Goal: Task Accomplishment & Management: Complete application form

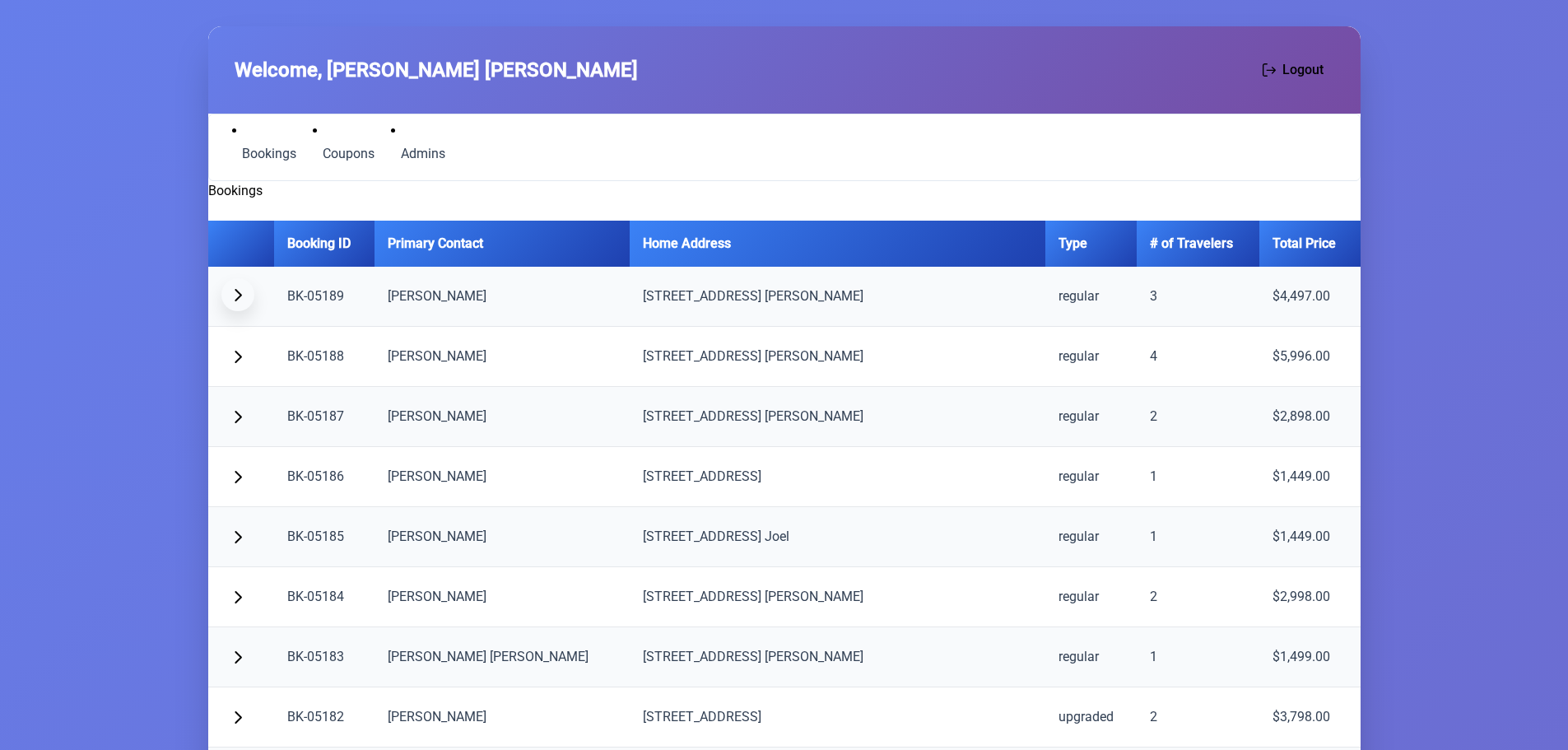
click at [246, 294] on button "button" at bounding box center [238, 295] width 33 height 33
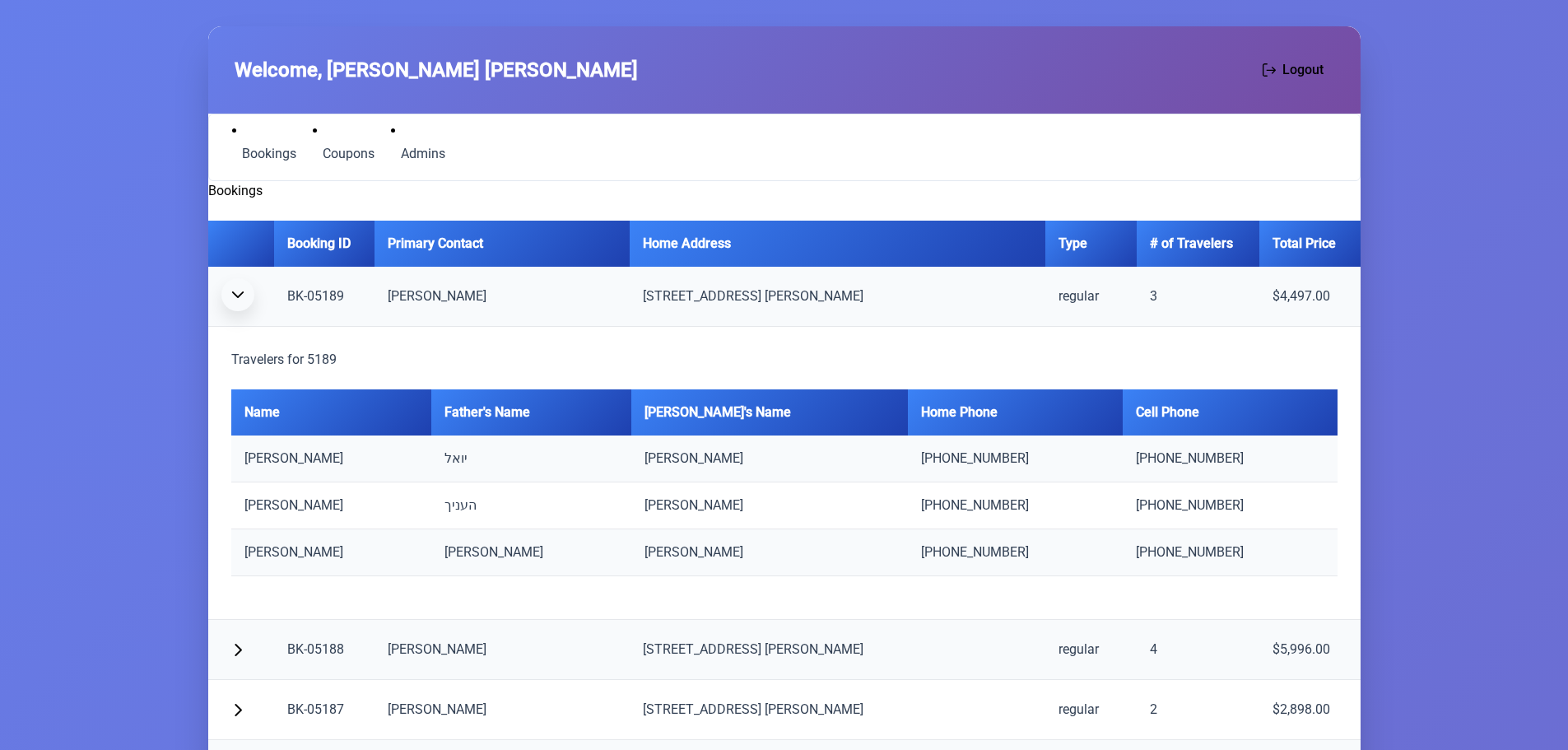
click at [246, 294] on button "button" at bounding box center [238, 295] width 33 height 33
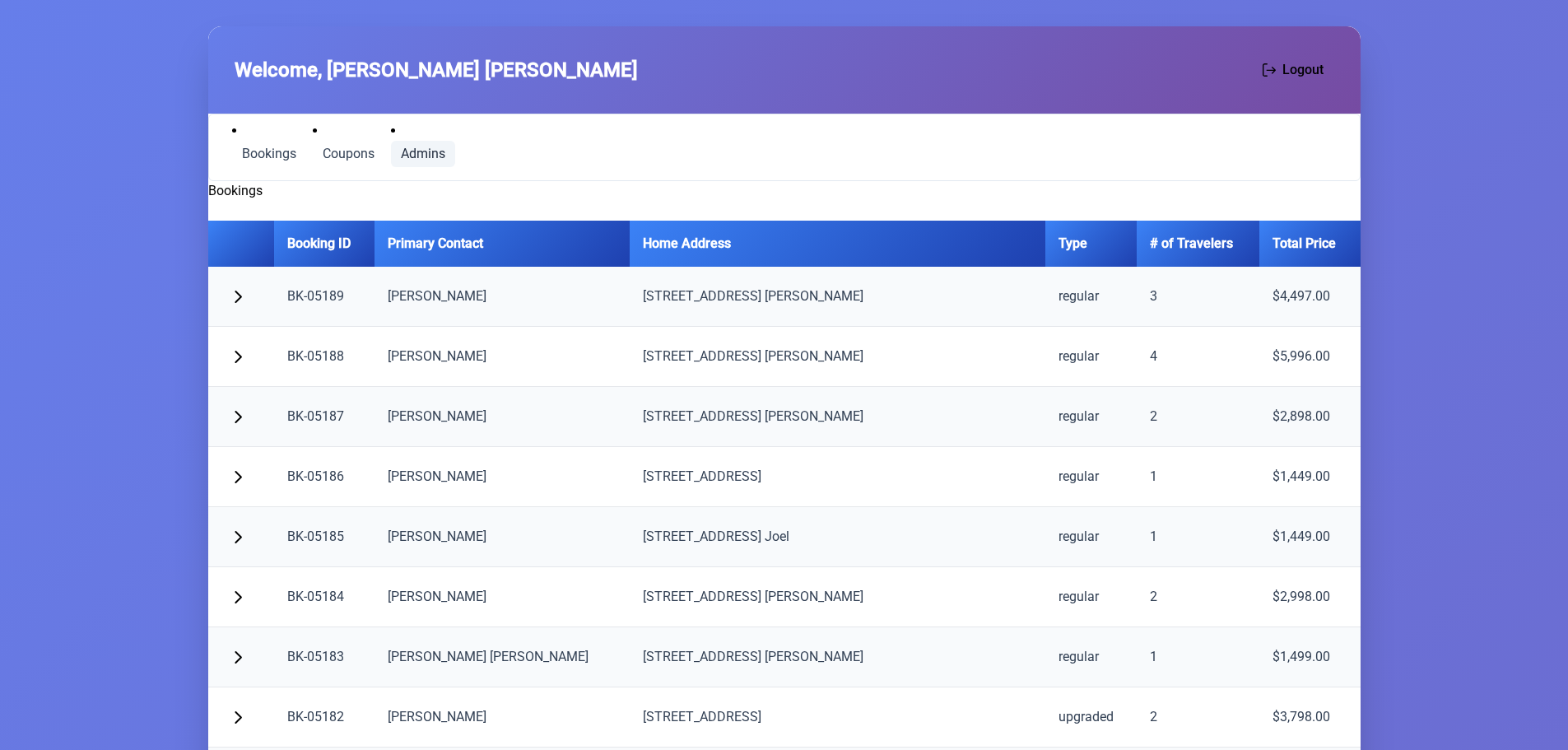
click at [425, 150] on span "Admins" at bounding box center [422, 153] width 44 height 13
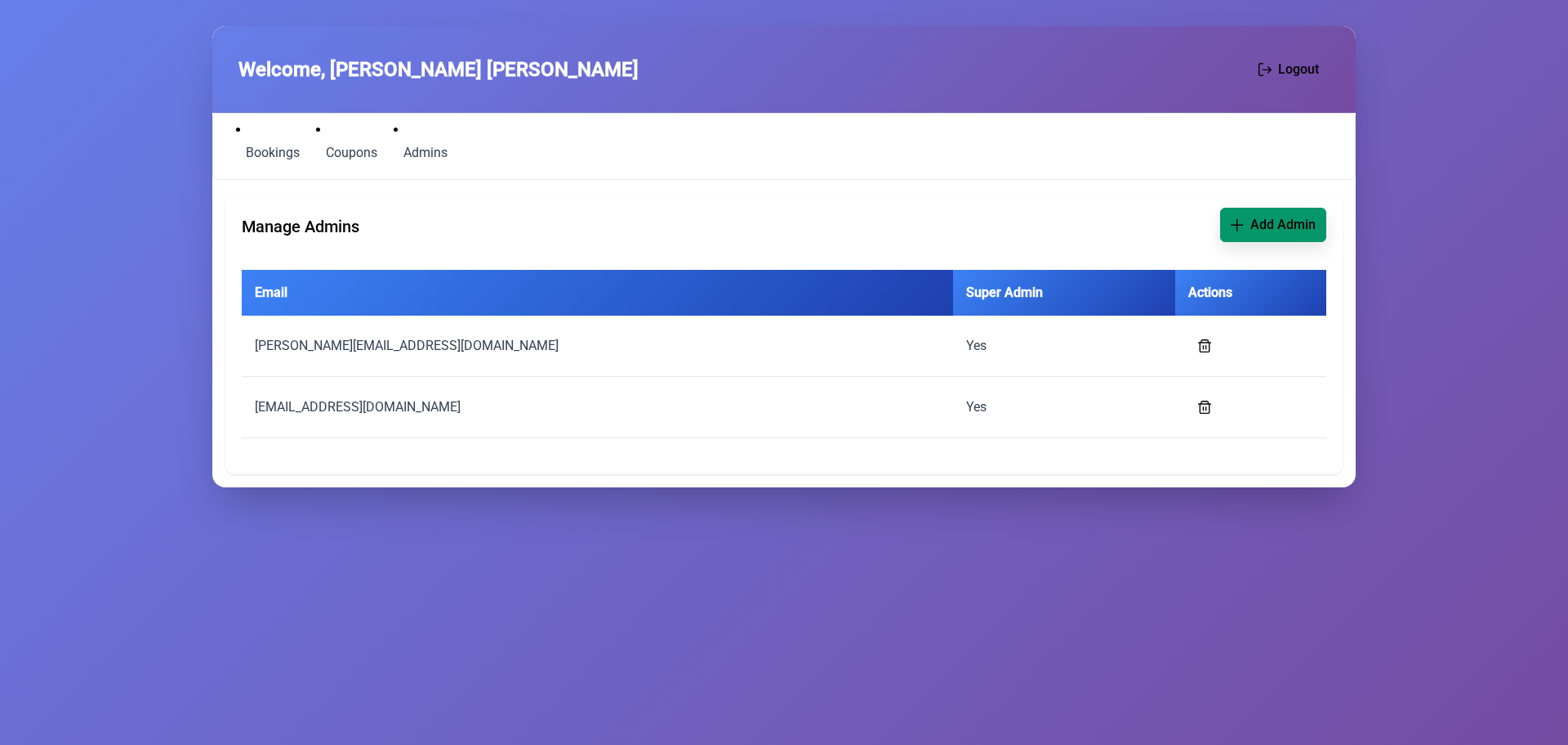
click at [1271, 222] on span "Add Admin" at bounding box center [1282, 224] width 65 height 20
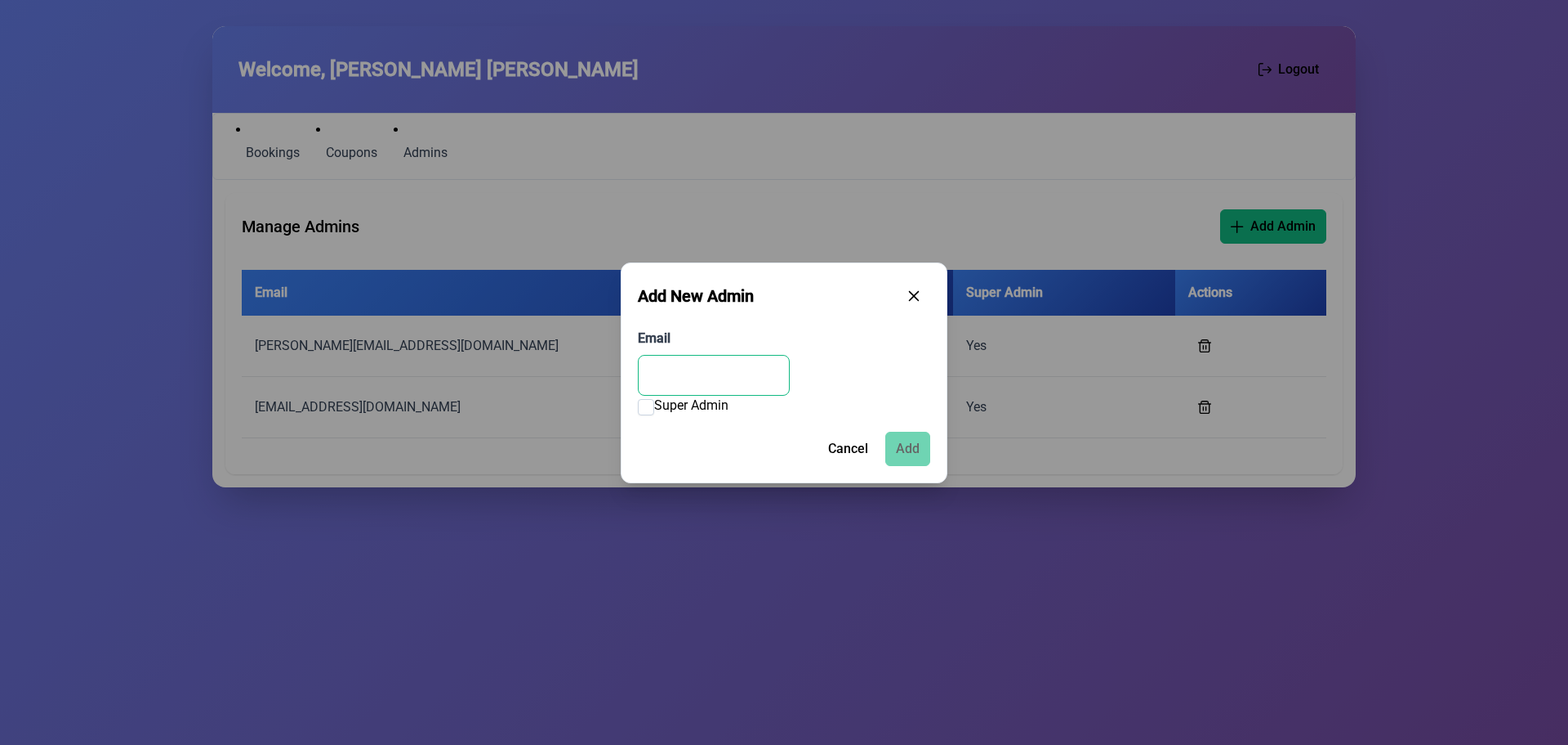
click at [734, 377] on input "Email" at bounding box center [714, 375] width 152 height 41
click at [722, 371] on input "Email" at bounding box center [714, 375] width 152 height 41
paste input "**********"
type input "**********"
click at [912, 447] on span "Add" at bounding box center [907, 447] width 23 height 20
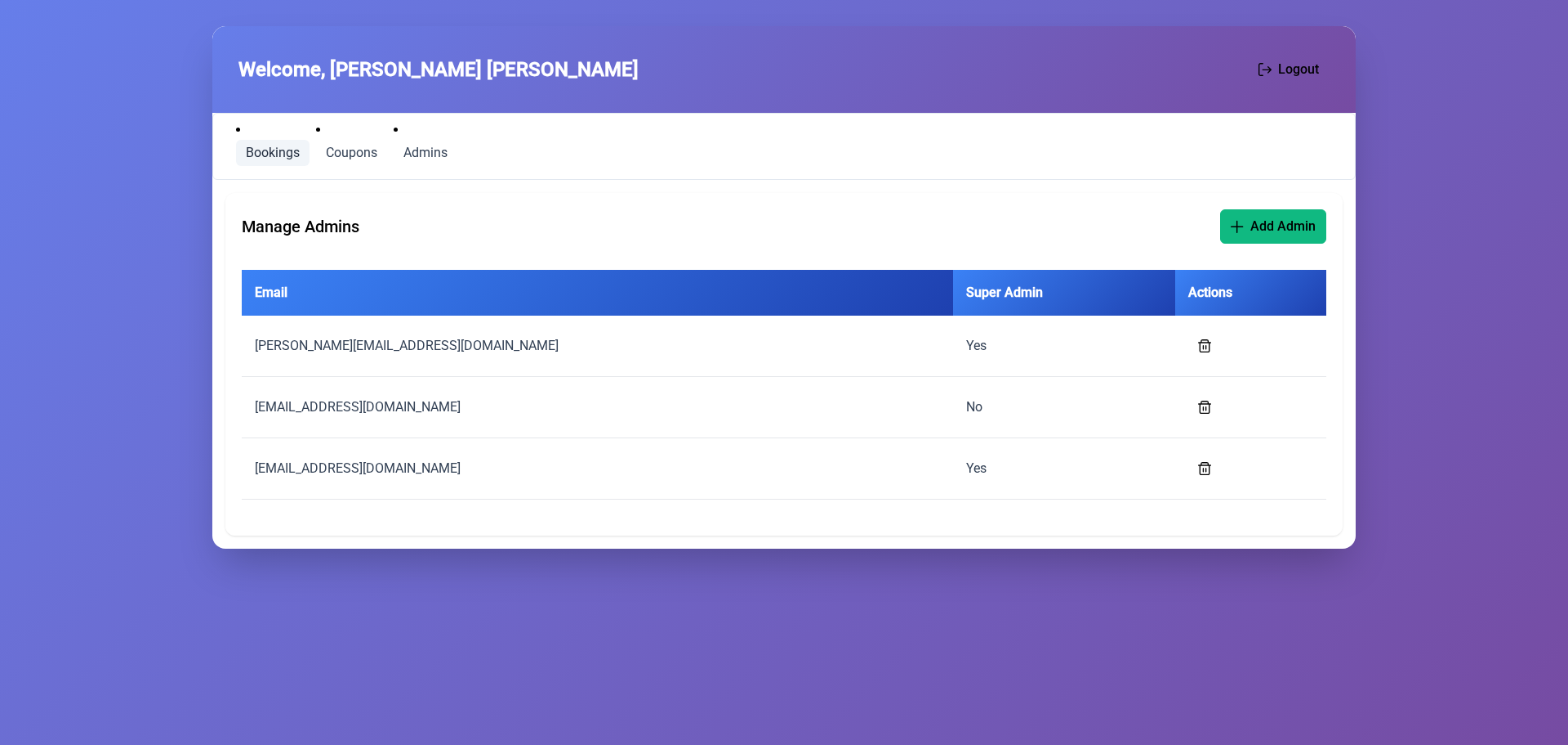
click at [259, 157] on span "Bookings" at bounding box center [272, 152] width 54 height 13
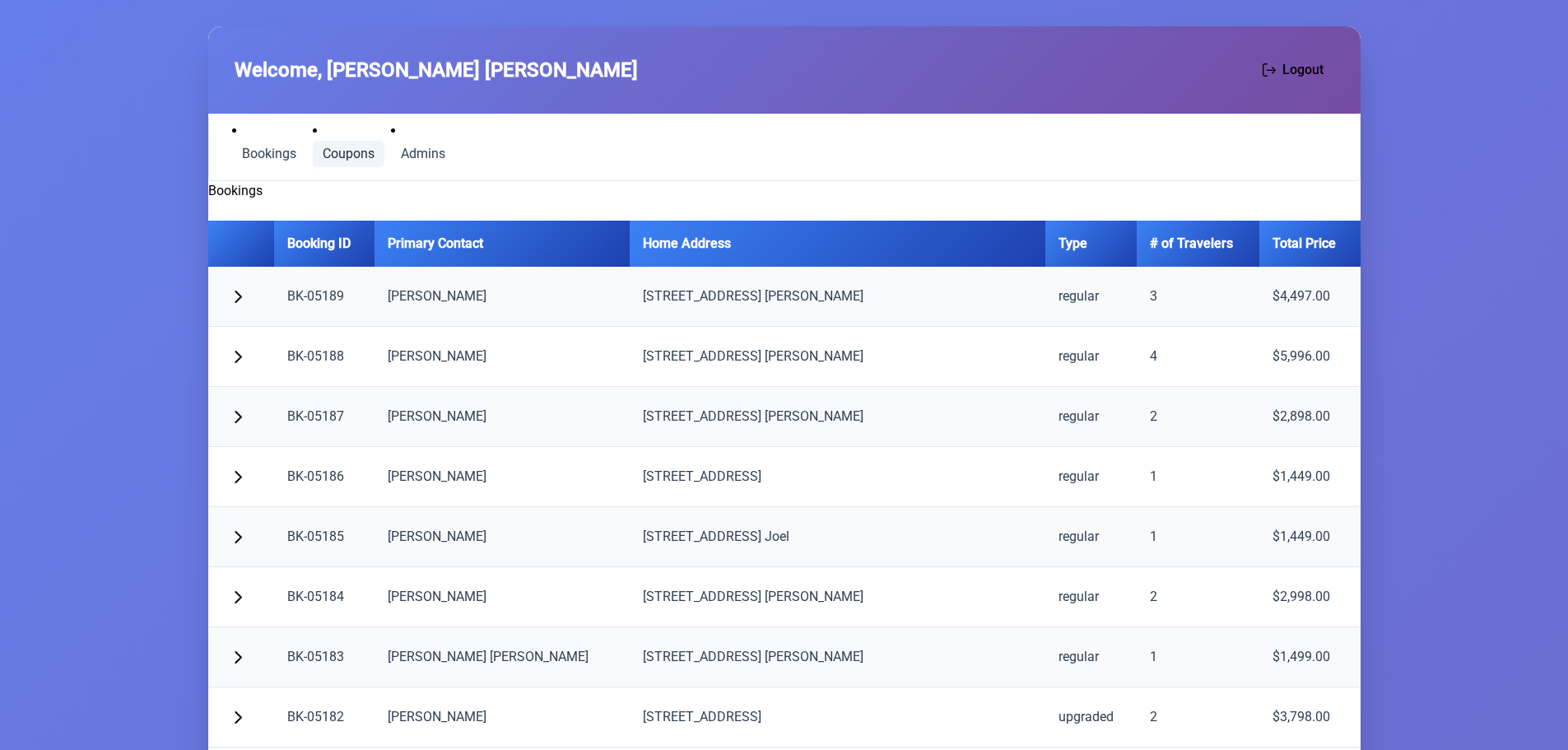
click at [333, 147] on span "Coupons" at bounding box center [349, 153] width 52 height 13
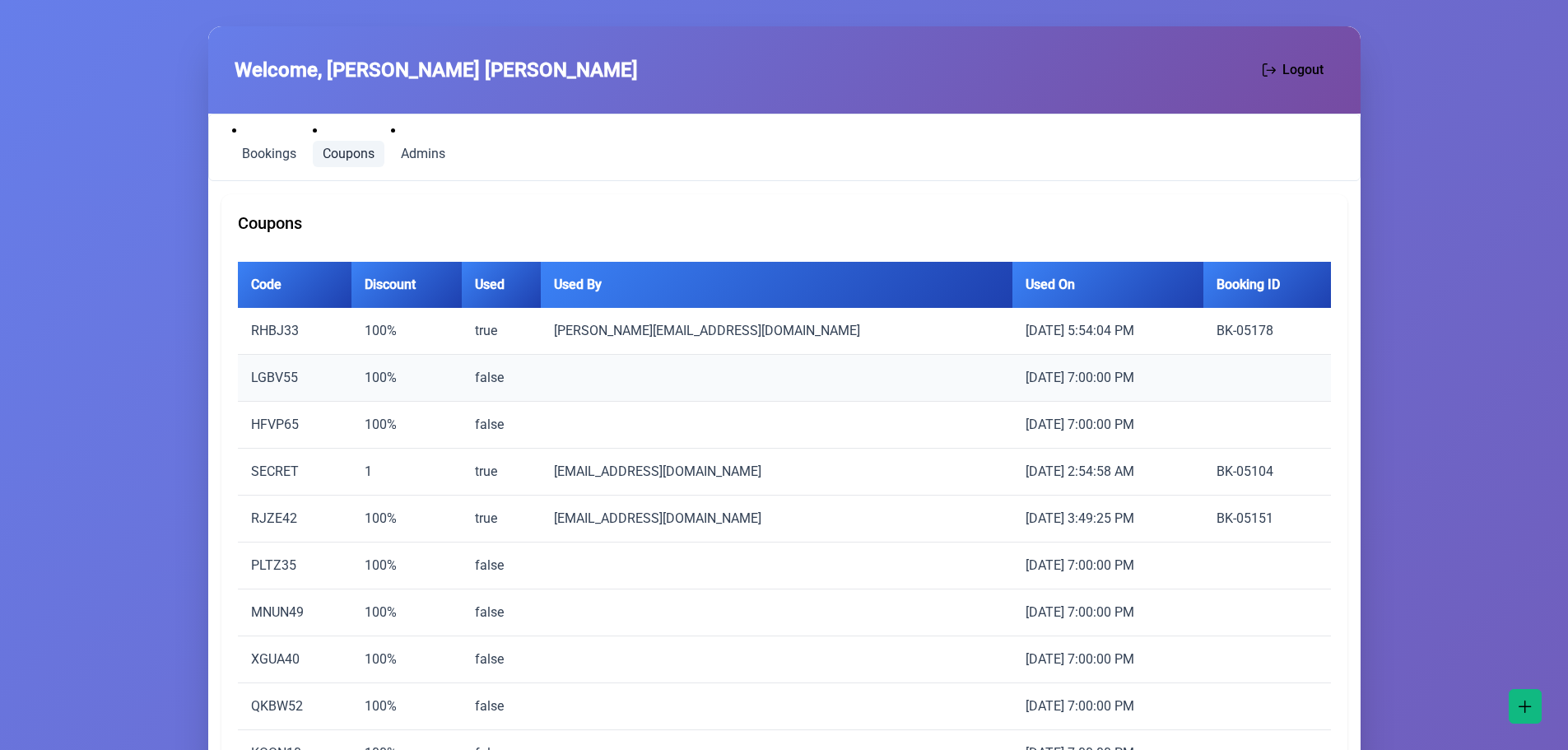
click at [272, 375] on td "LGBV55" at bounding box center [295, 378] width 114 height 47
copy td "LGBV55"
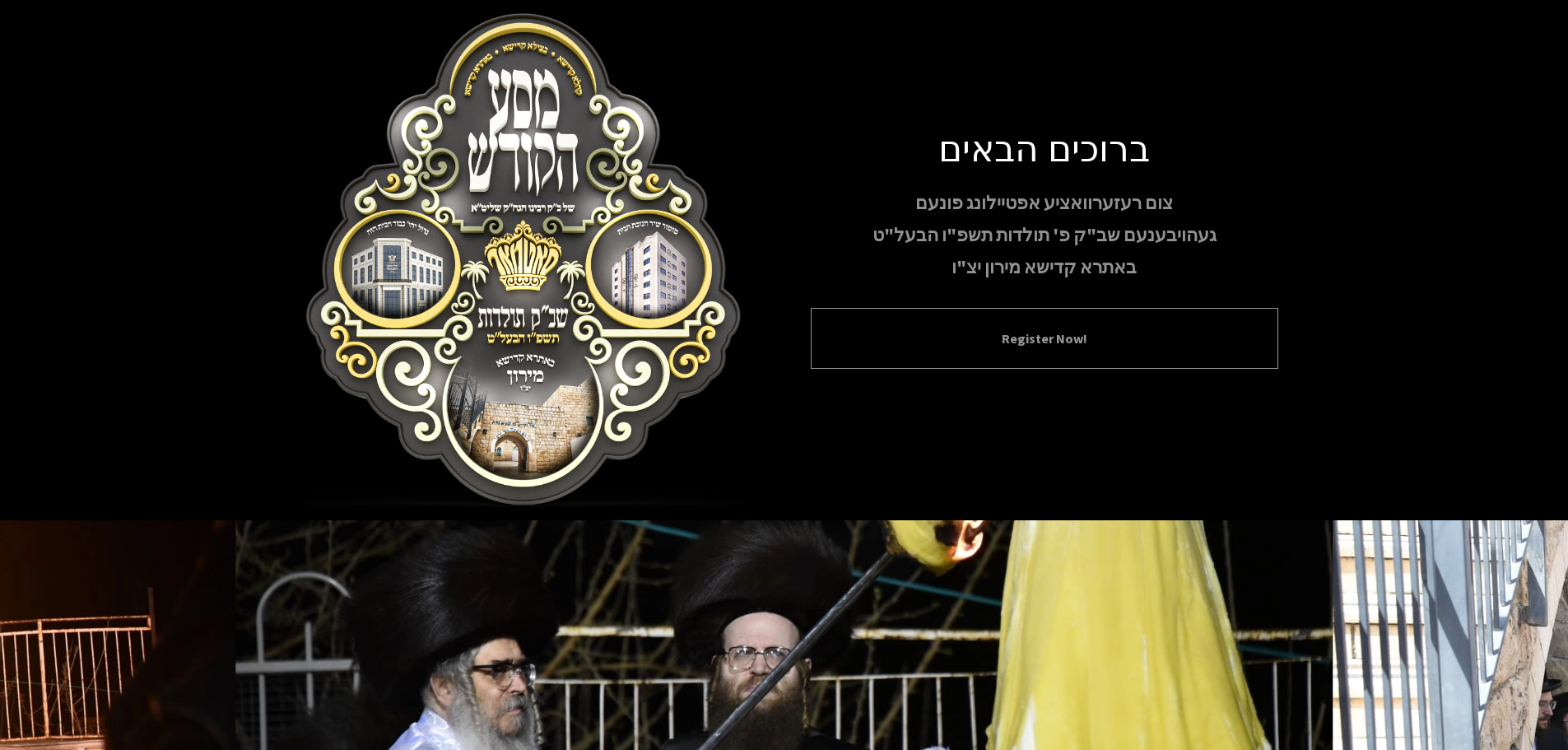
click at [1053, 332] on button "Register Now!" at bounding box center [1044, 338] width 426 height 20
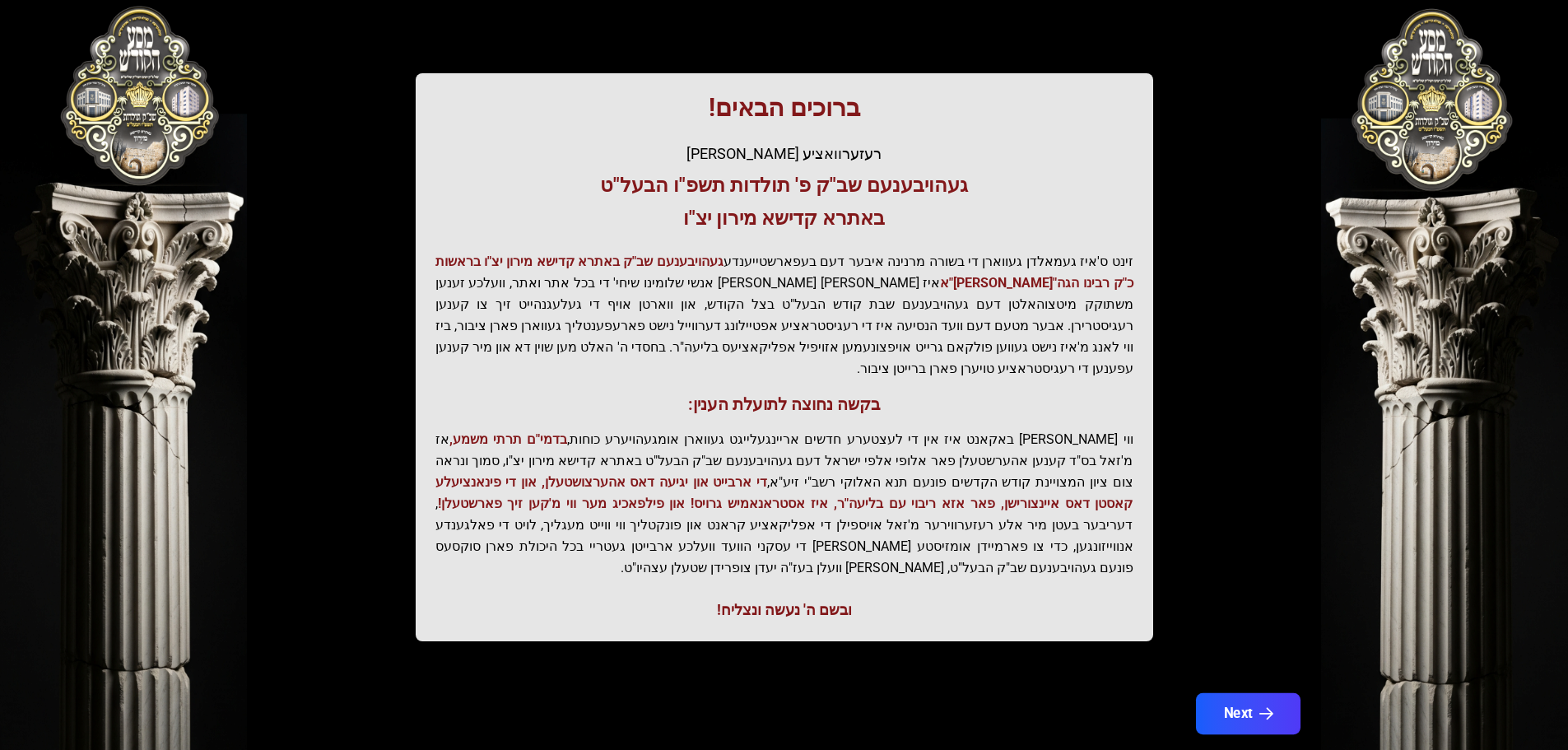
click at [1284, 693] on button "Next" at bounding box center [1247, 714] width 104 height 41
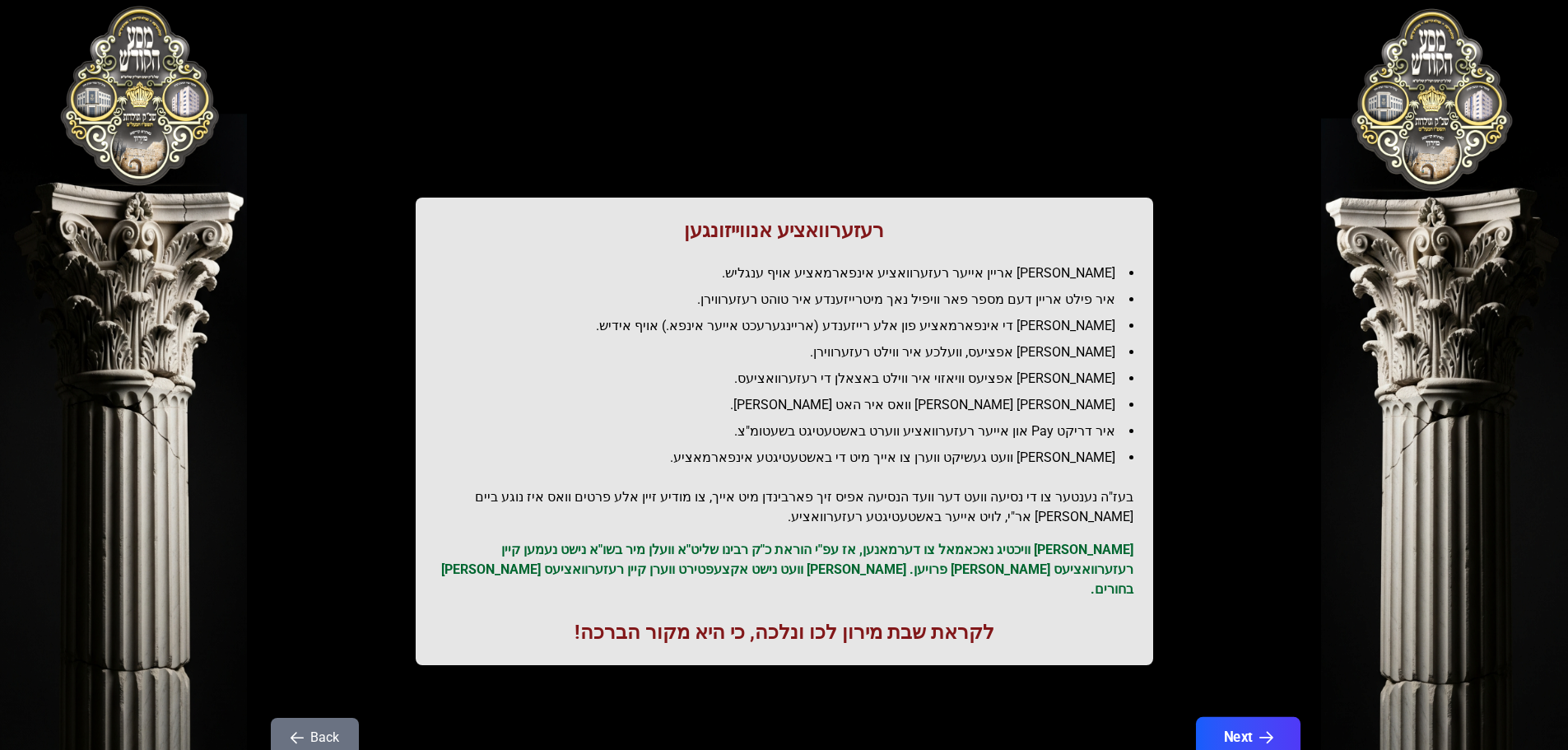
click at [1258, 717] on button "Next" at bounding box center [1247, 737] width 104 height 41
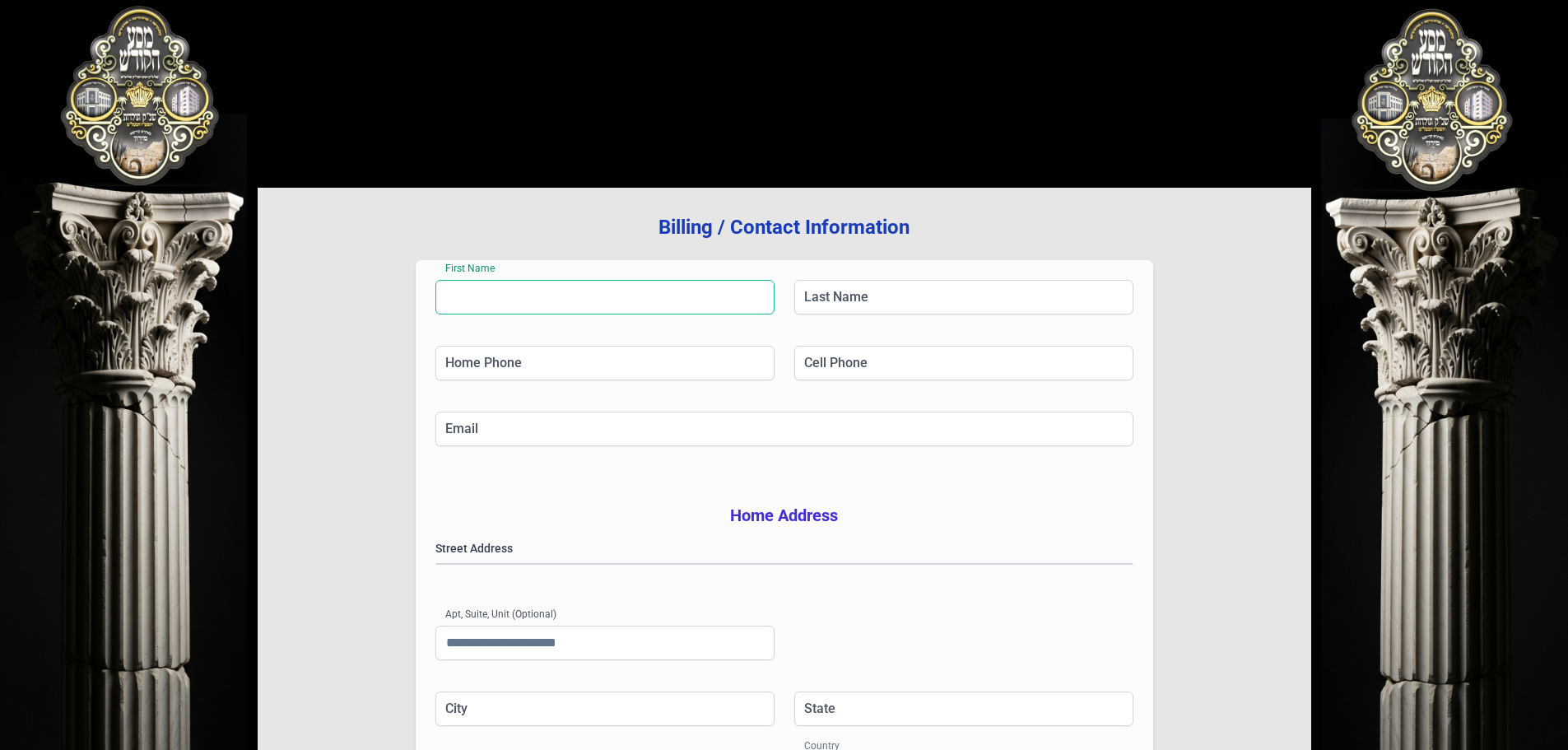
click at [664, 303] on input "First Name" at bounding box center [604, 296] width 339 height 34
type input "*****"
type input "********"
type input "**********"
type input "******"
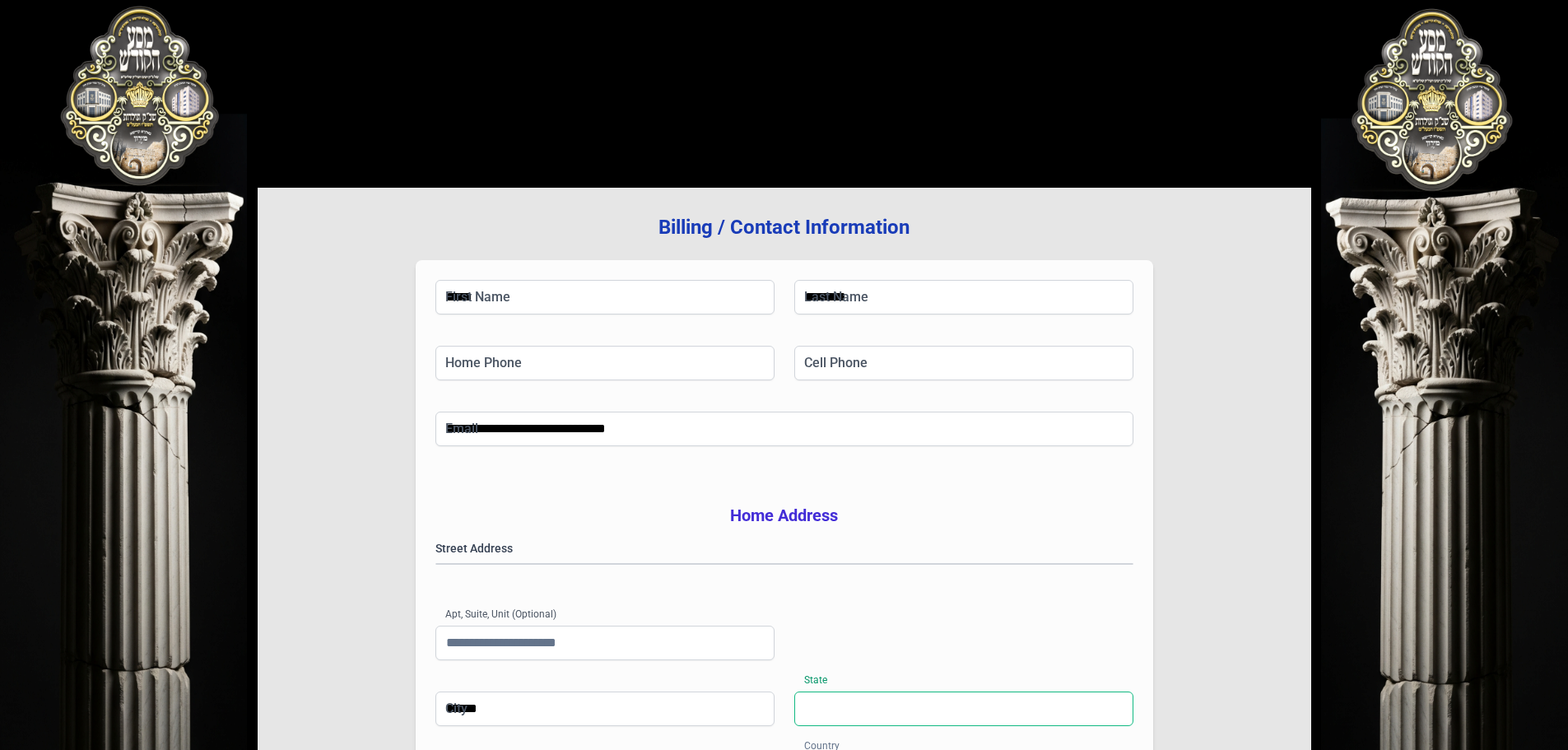
type input "**"
type input "*****"
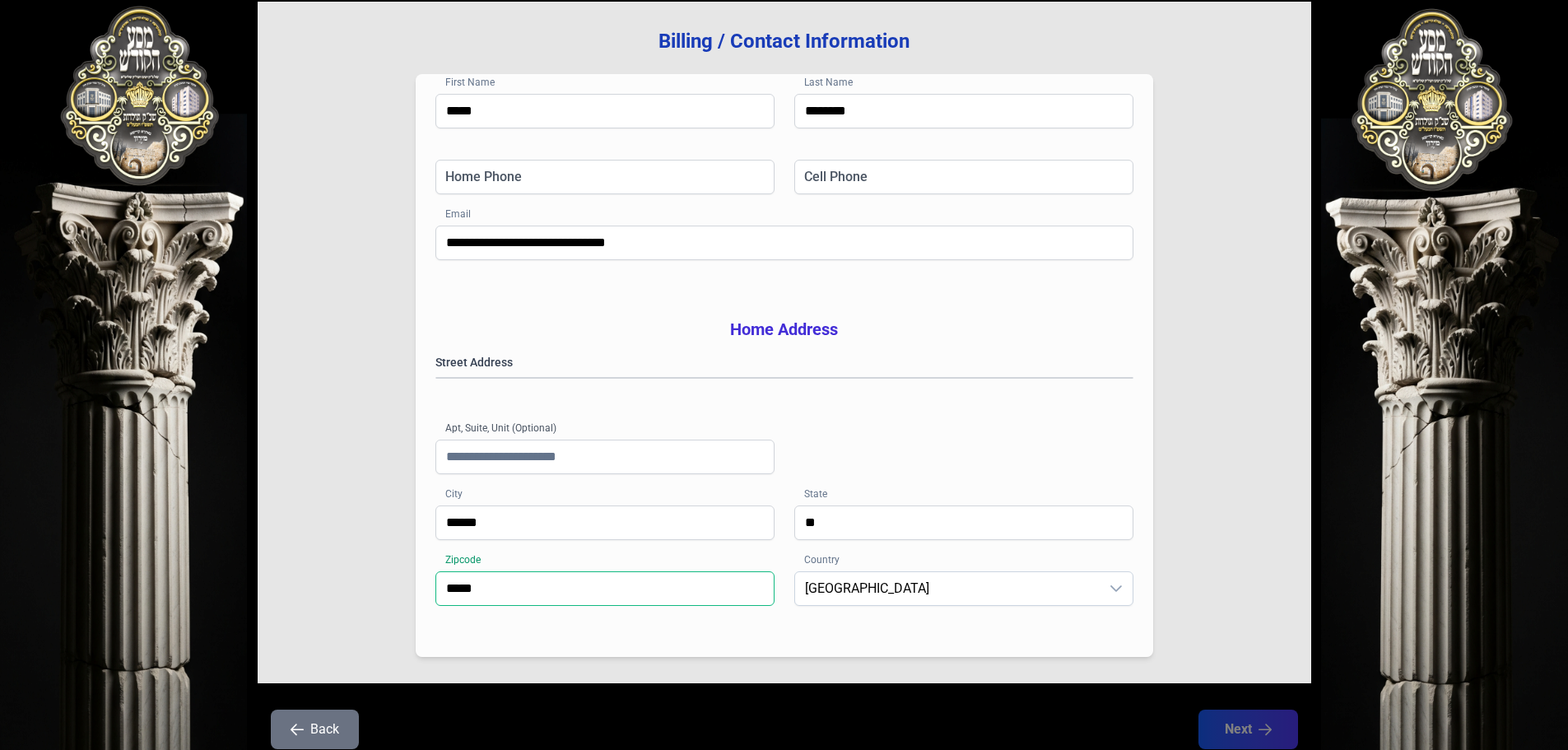
scroll to position [104, 0]
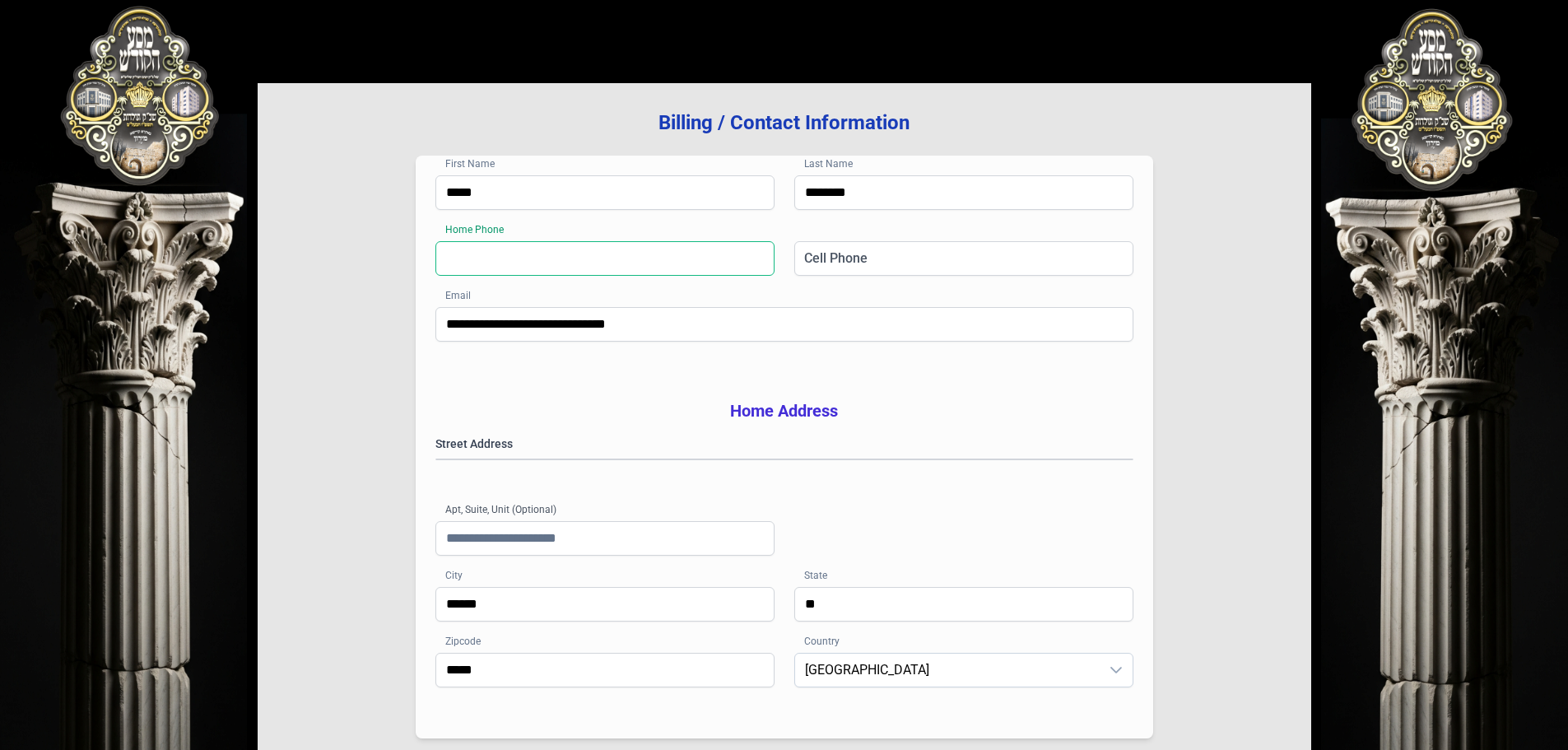
click at [674, 273] on input "Home Phone" at bounding box center [604, 258] width 339 height 34
type input "**********"
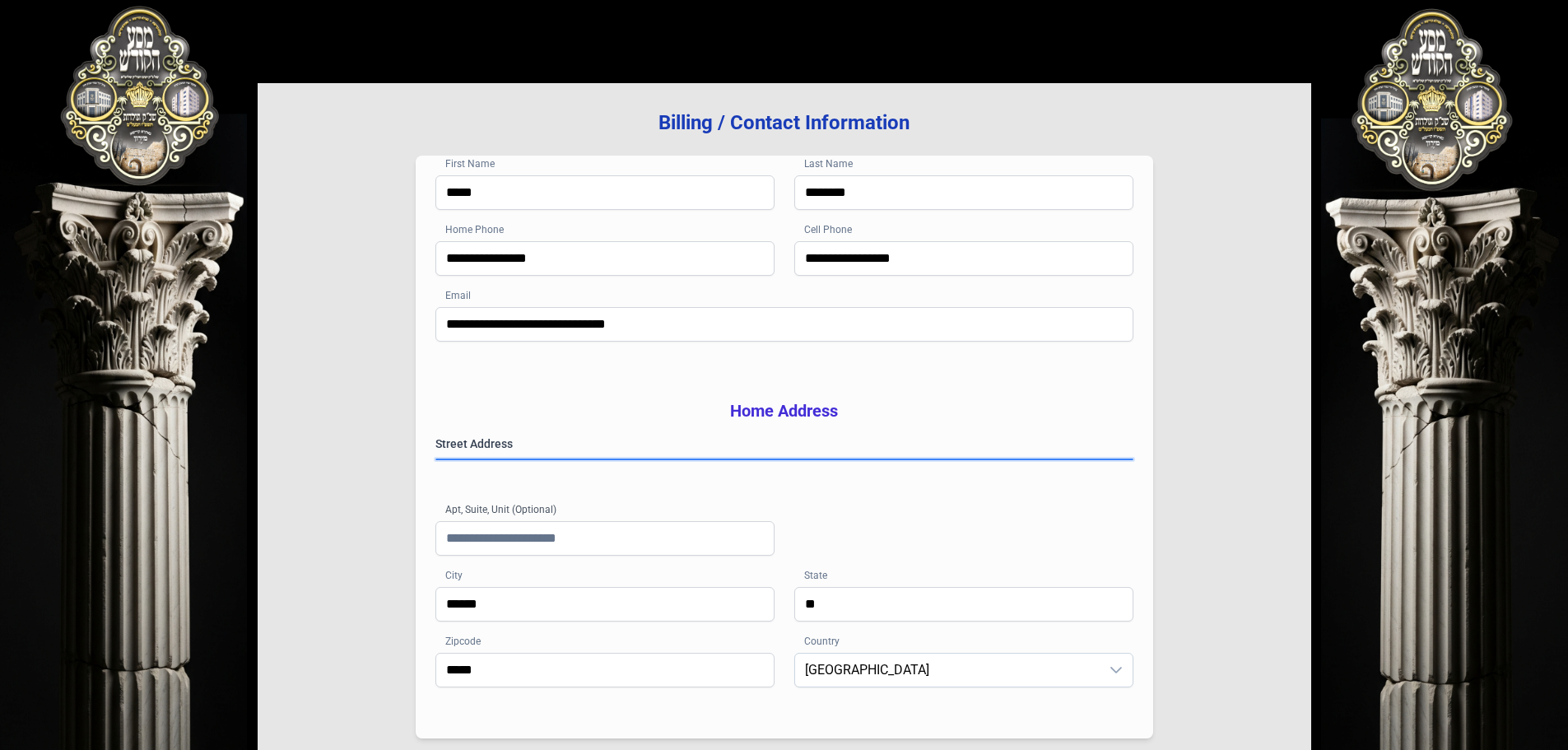
click at [436, 459] on gmp-place-autocomplete at bounding box center [436, 459] width 0 height 0
type input "******"
type input "*********"
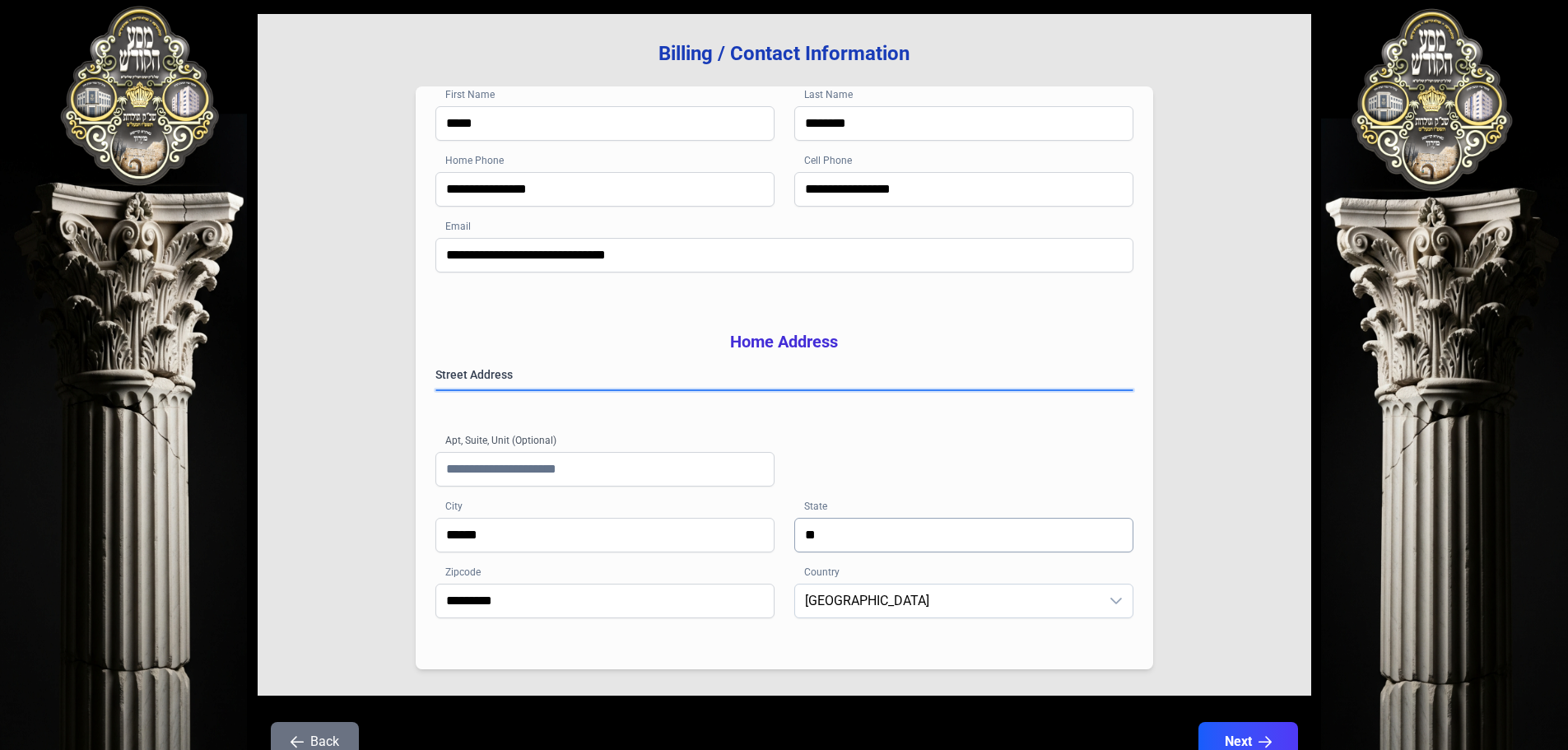
scroll to position [269, 0]
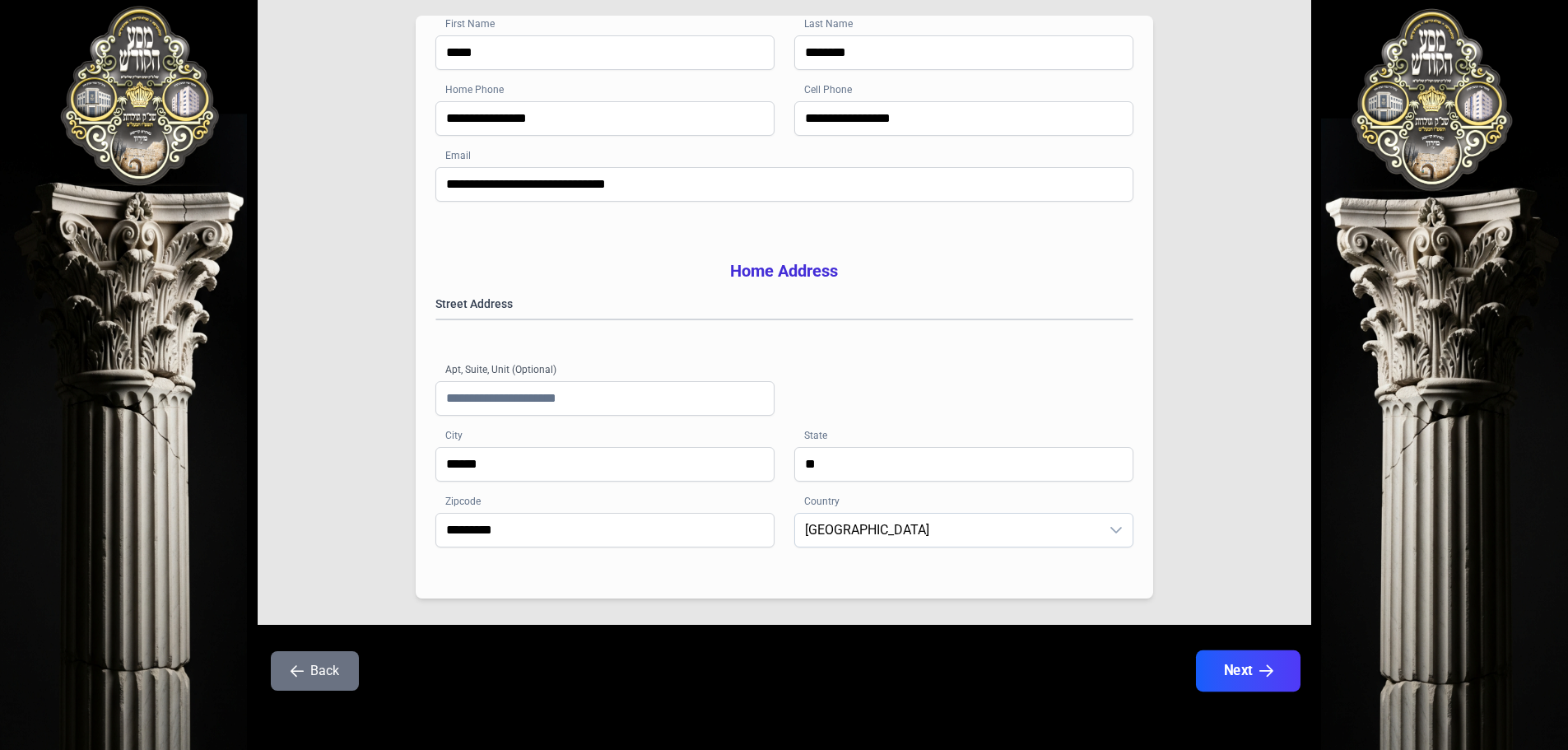
click at [1246, 672] on button "Next" at bounding box center [1247, 670] width 104 height 41
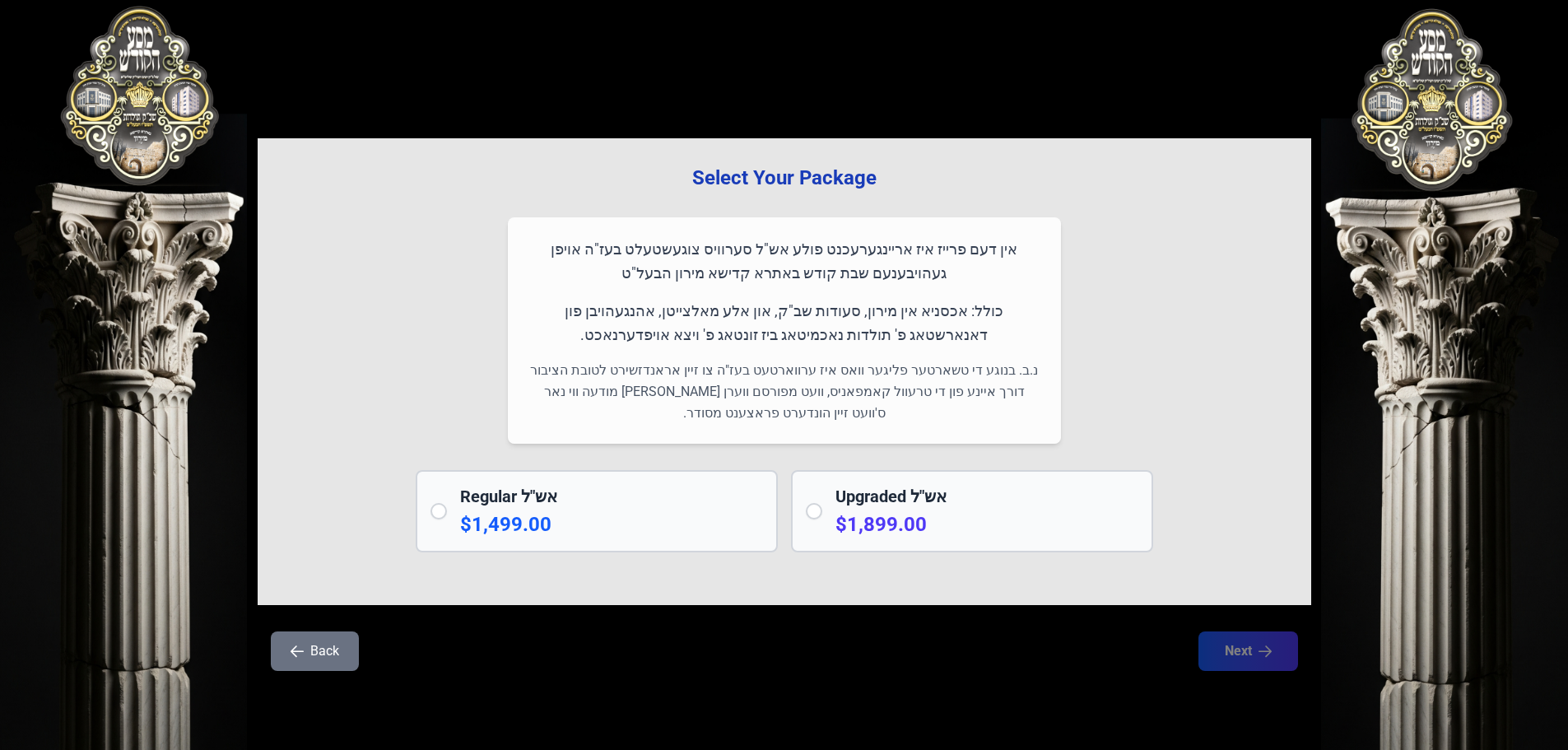
scroll to position [0, 0]
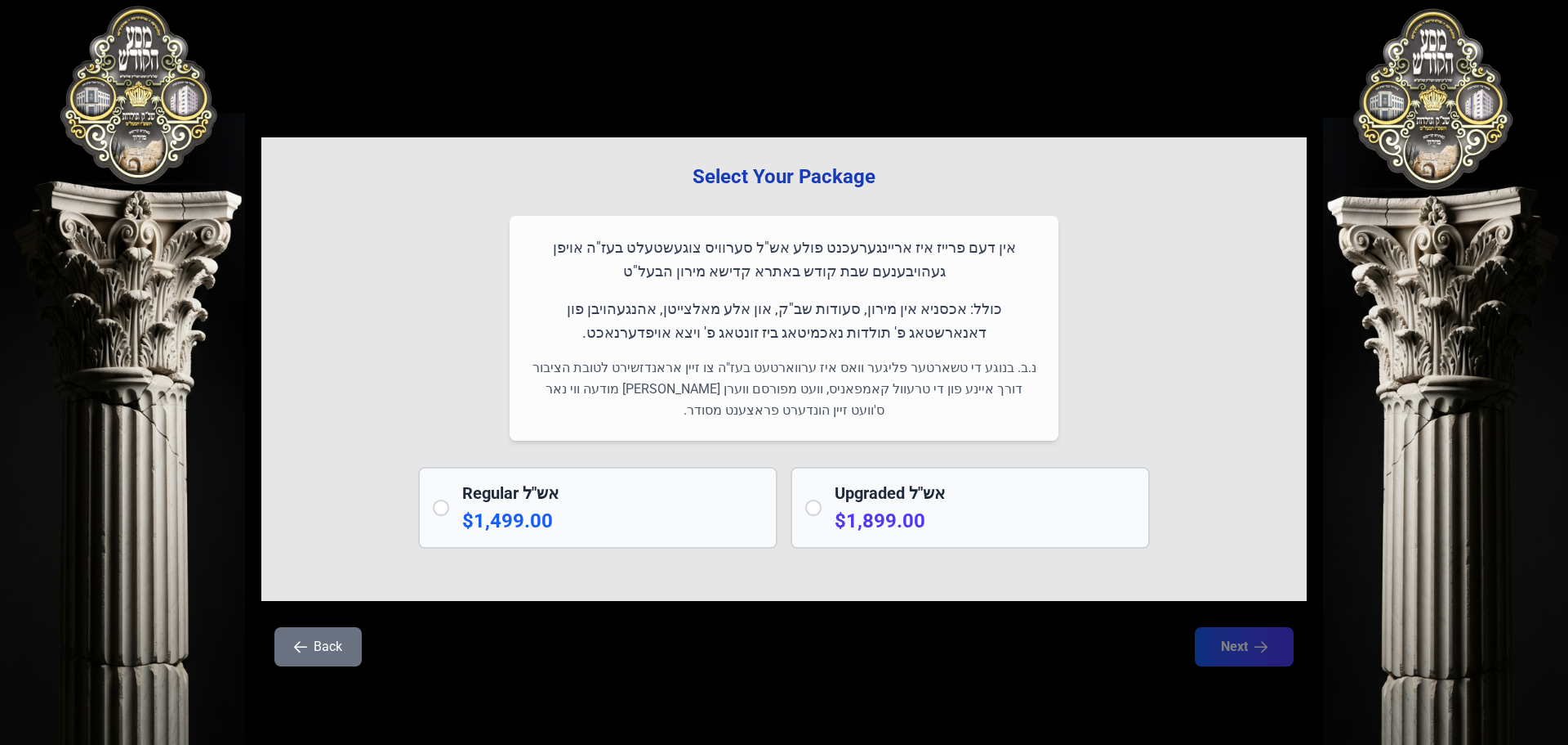
click at [711, 520] on p "$1,499.00" at bounding box center [612, 520] width 300 height 26
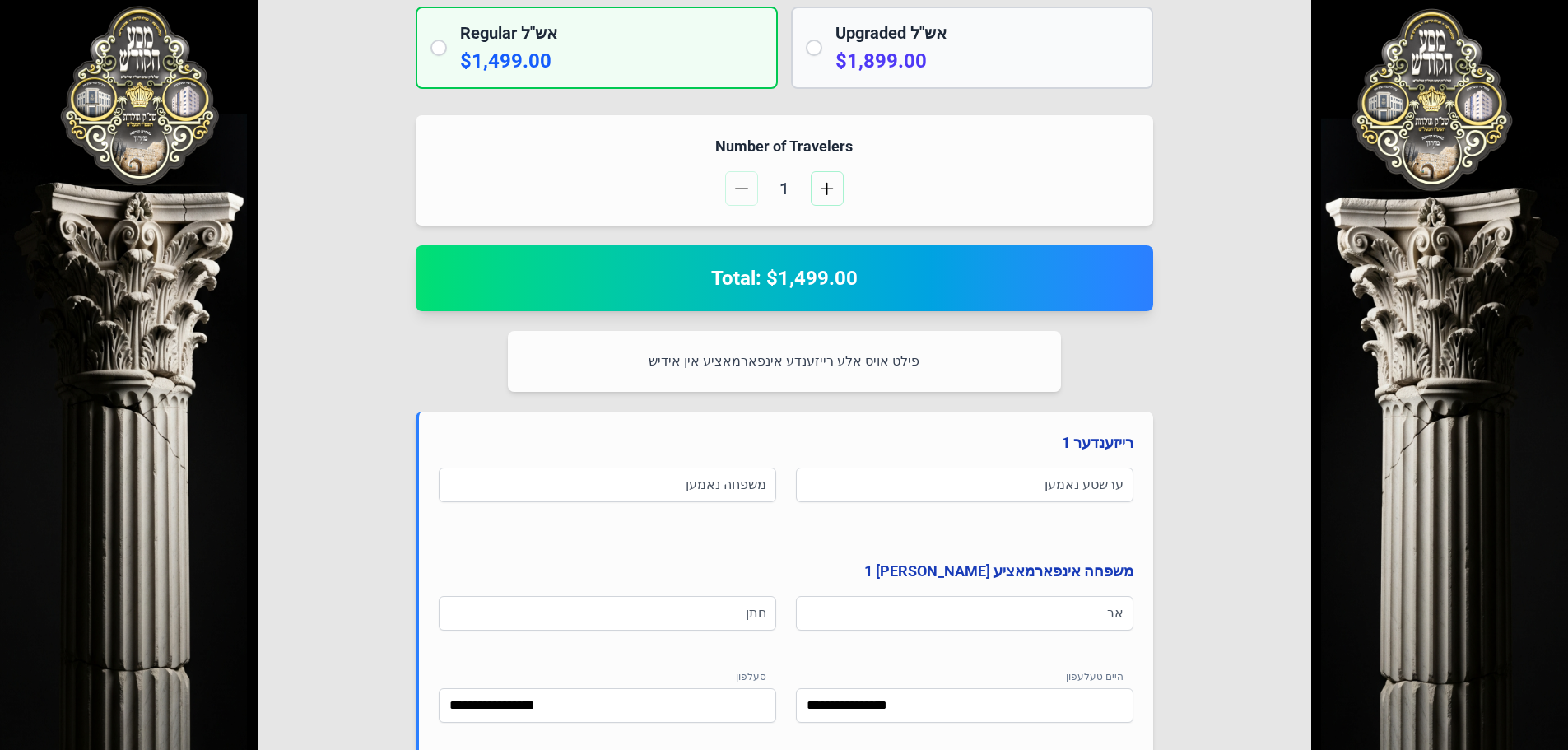
scroll to position [576, 0]
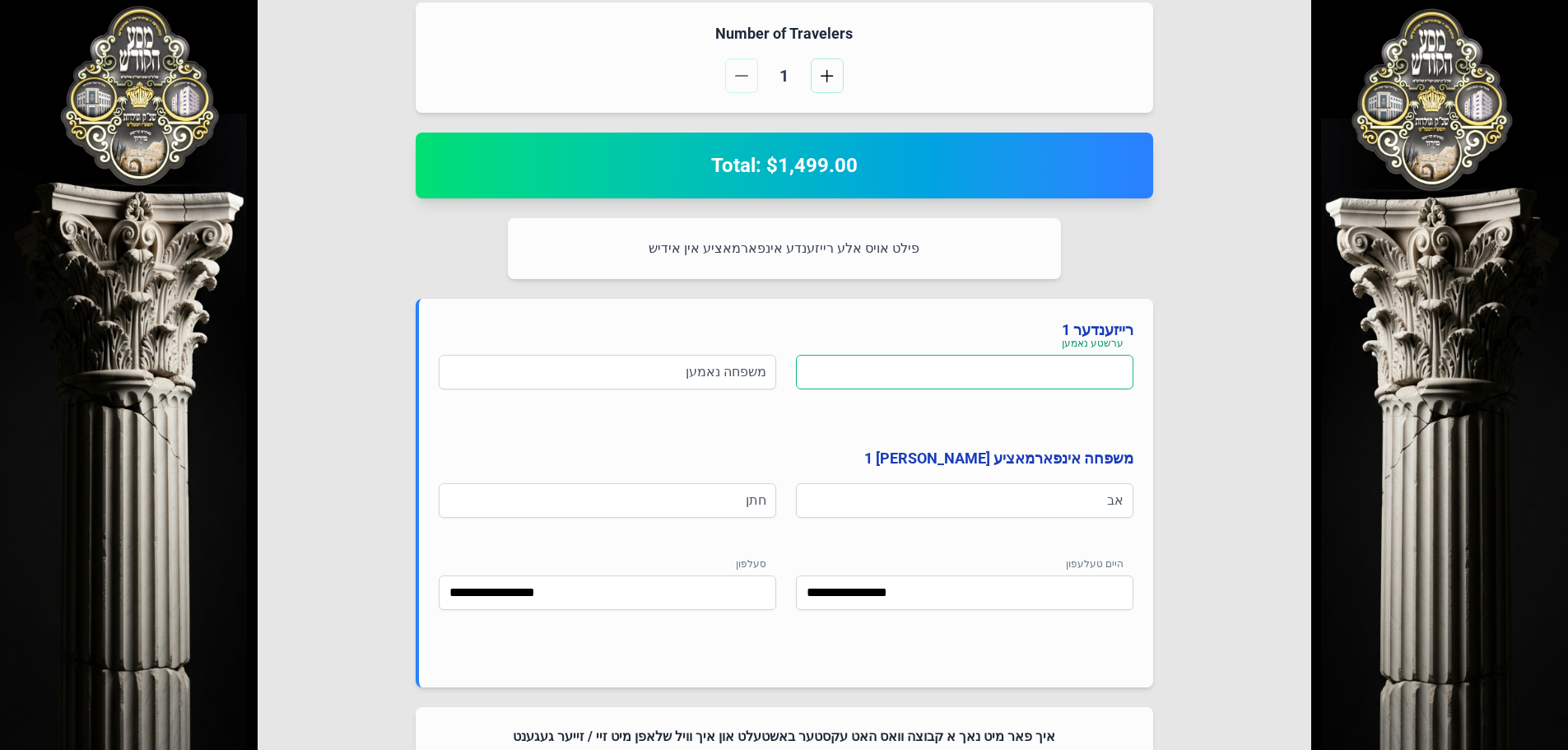
click at [997, 376] on input at bounding box center [964, 371] width 338 height 34
type input "********"
click at [667, 367] on input at bounding box center [608, 371] width 338 height 34
type input "*******"
click at [1060, 510] on input at bounding box center [964, 500] width 338 height 34
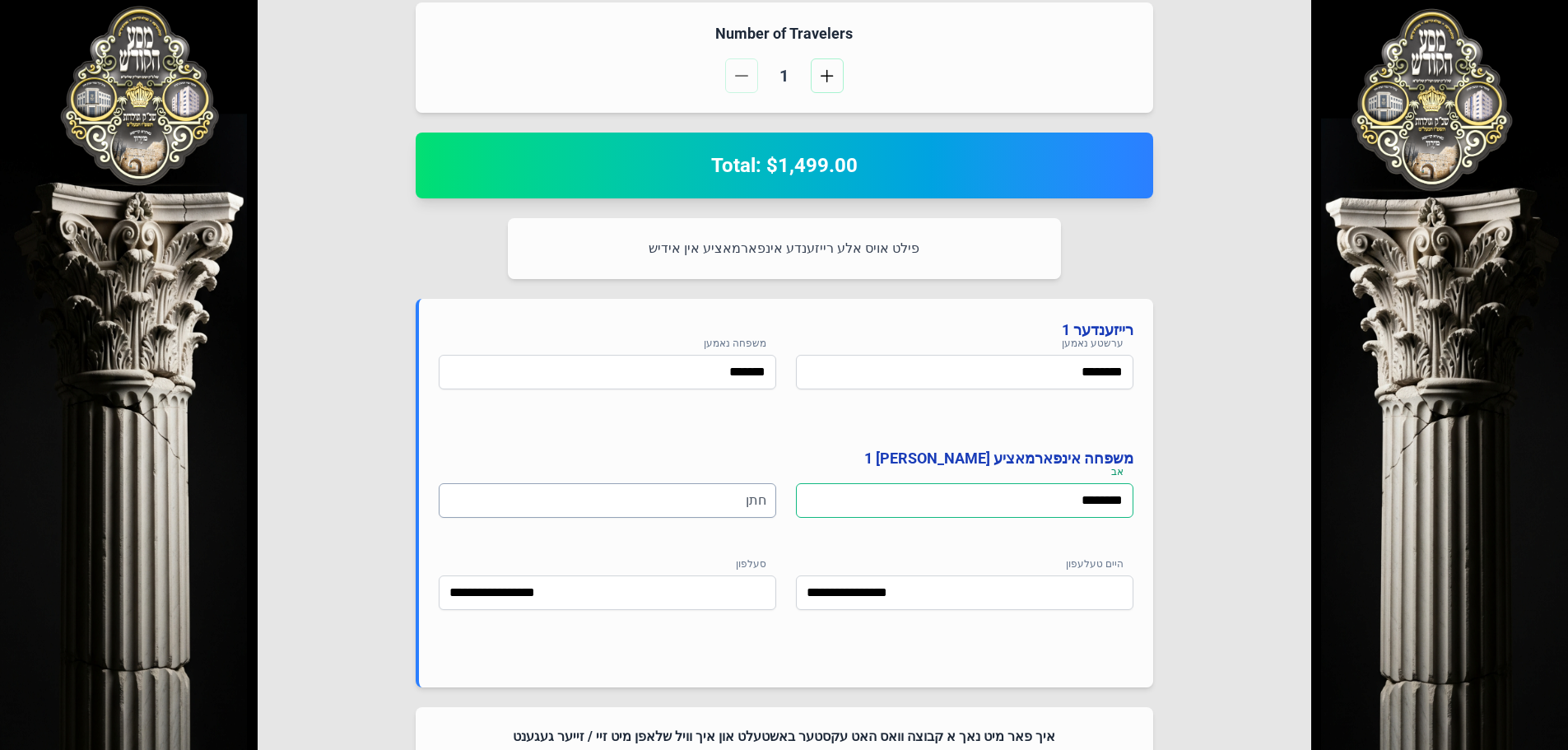
type input "********"
click at [658, 501] on input "*" at bounding box center [608, 500] width 338 height 34
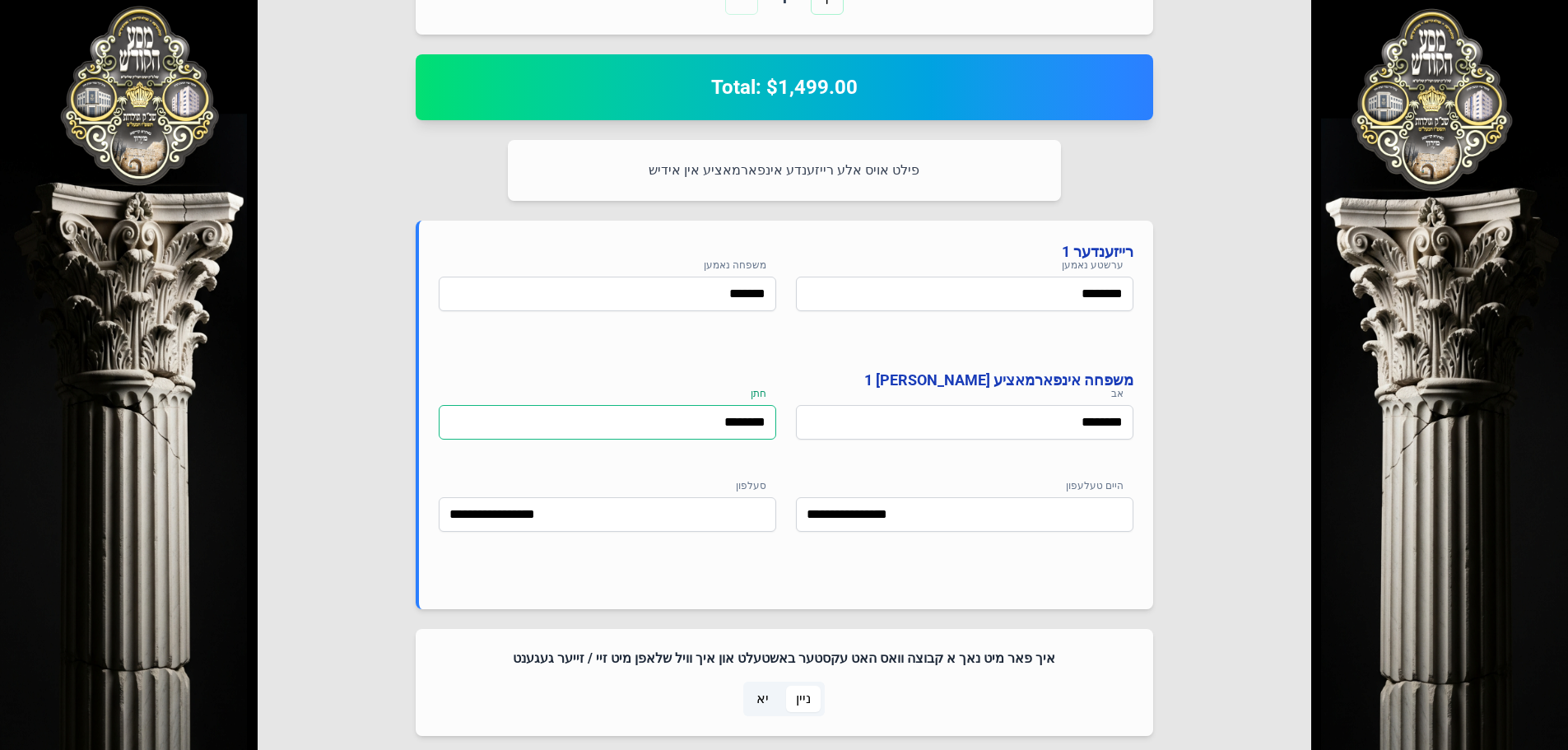
scroll to position [811, 0]
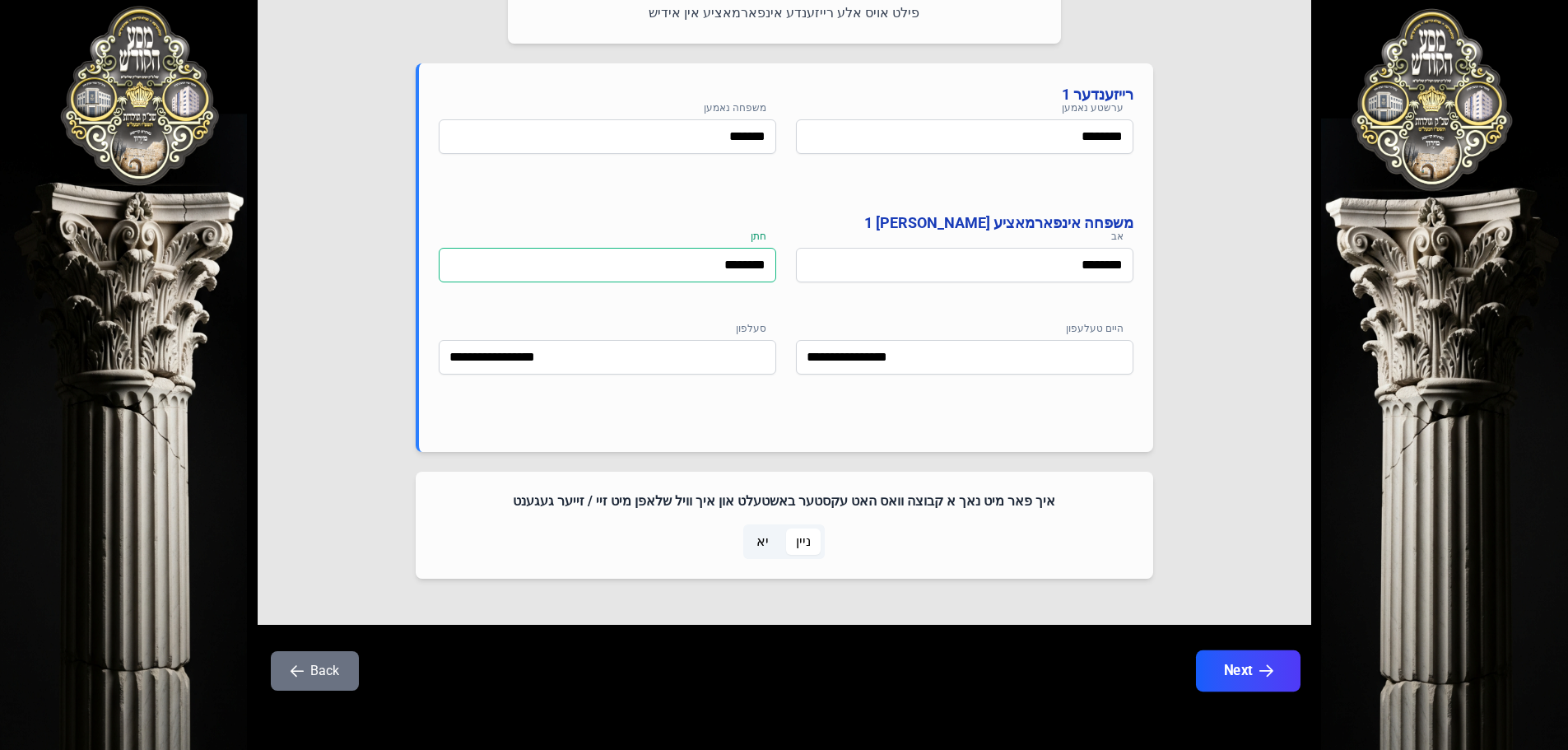
type input "********"
click at [1252, 667] on button "Next" at bounding box center [1247, 670] width 104 height 41
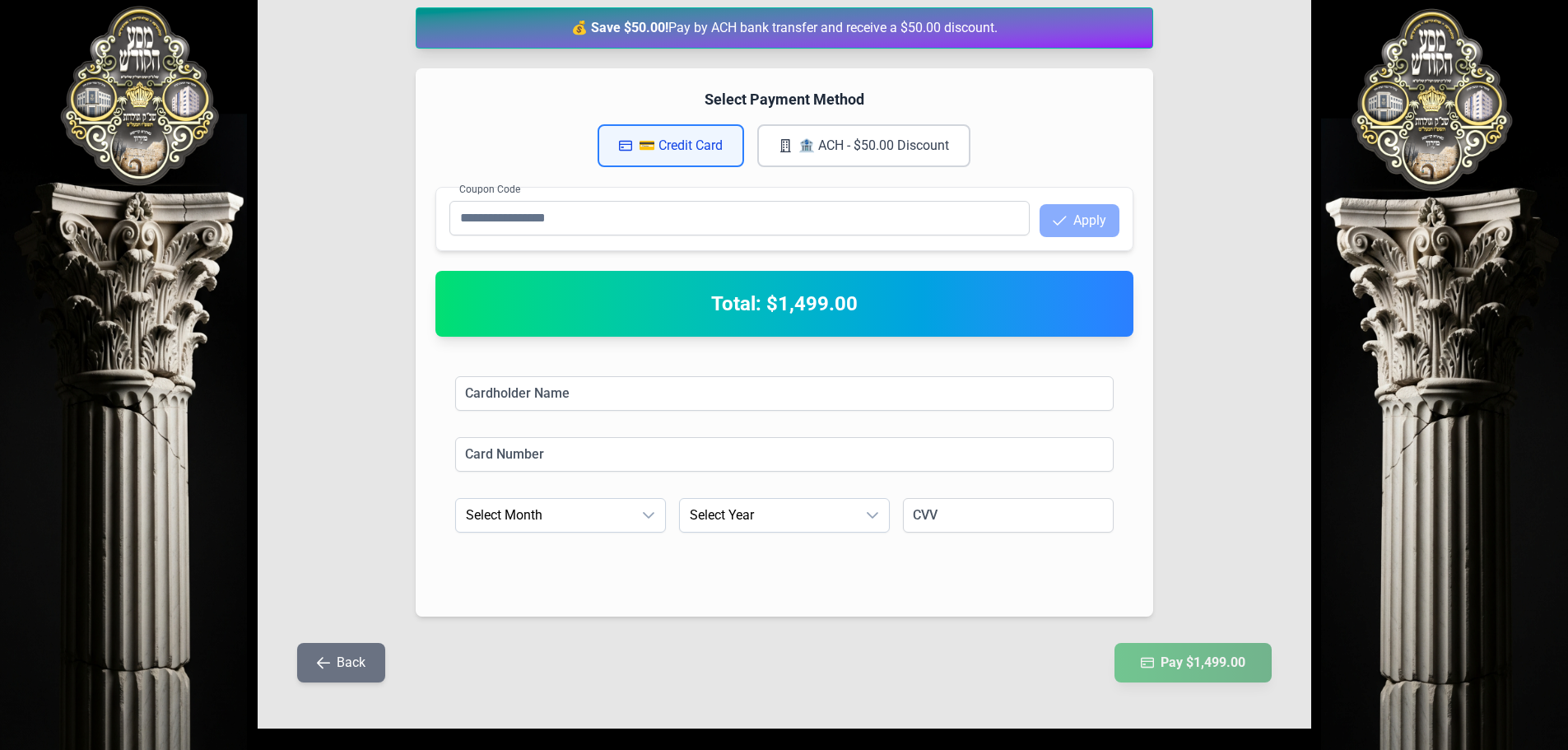
scroll to position [277, 0]
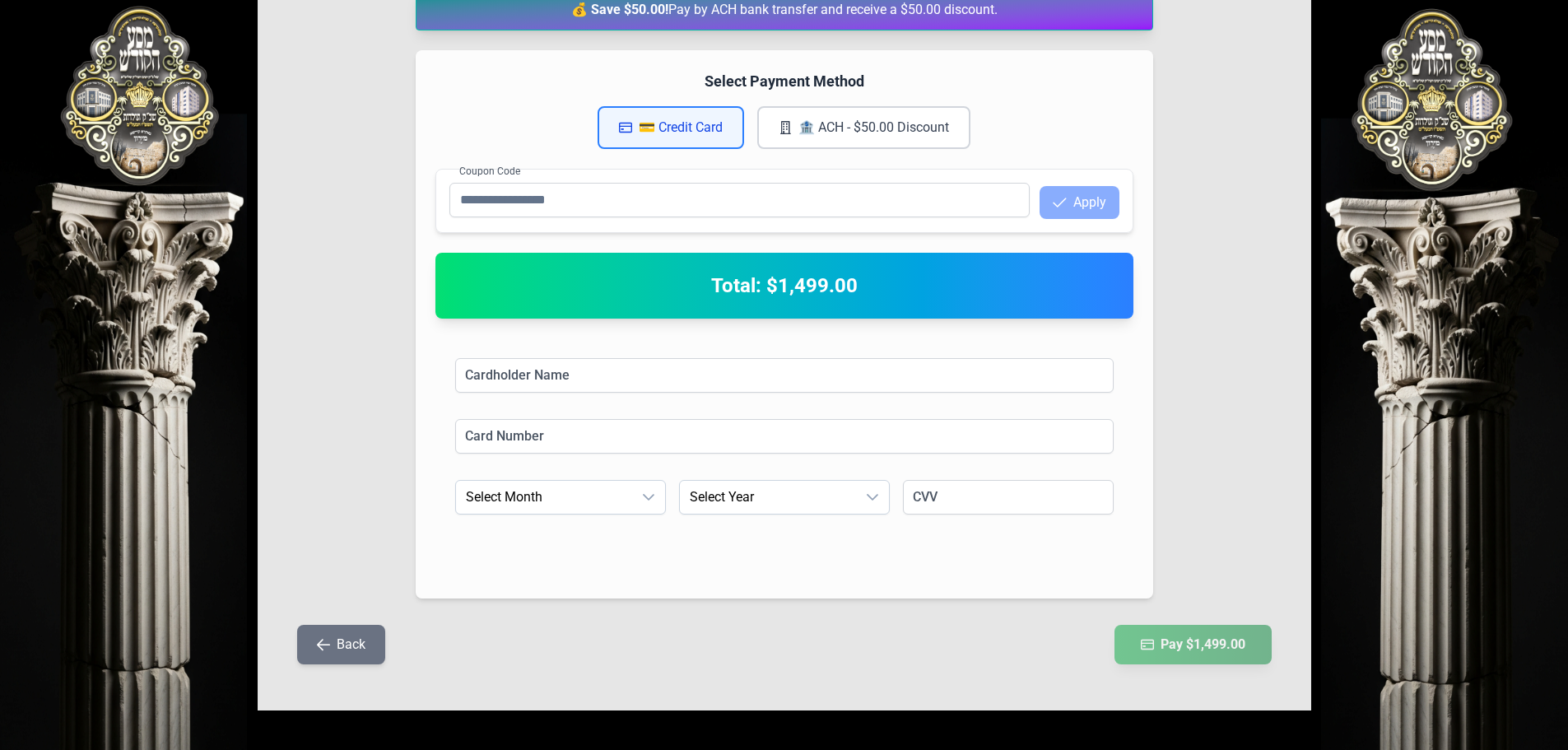
click at [863, 132] on button "🏦 ACH - $50.00 Discount" at bounding box center [863, 128] width 213 height 43
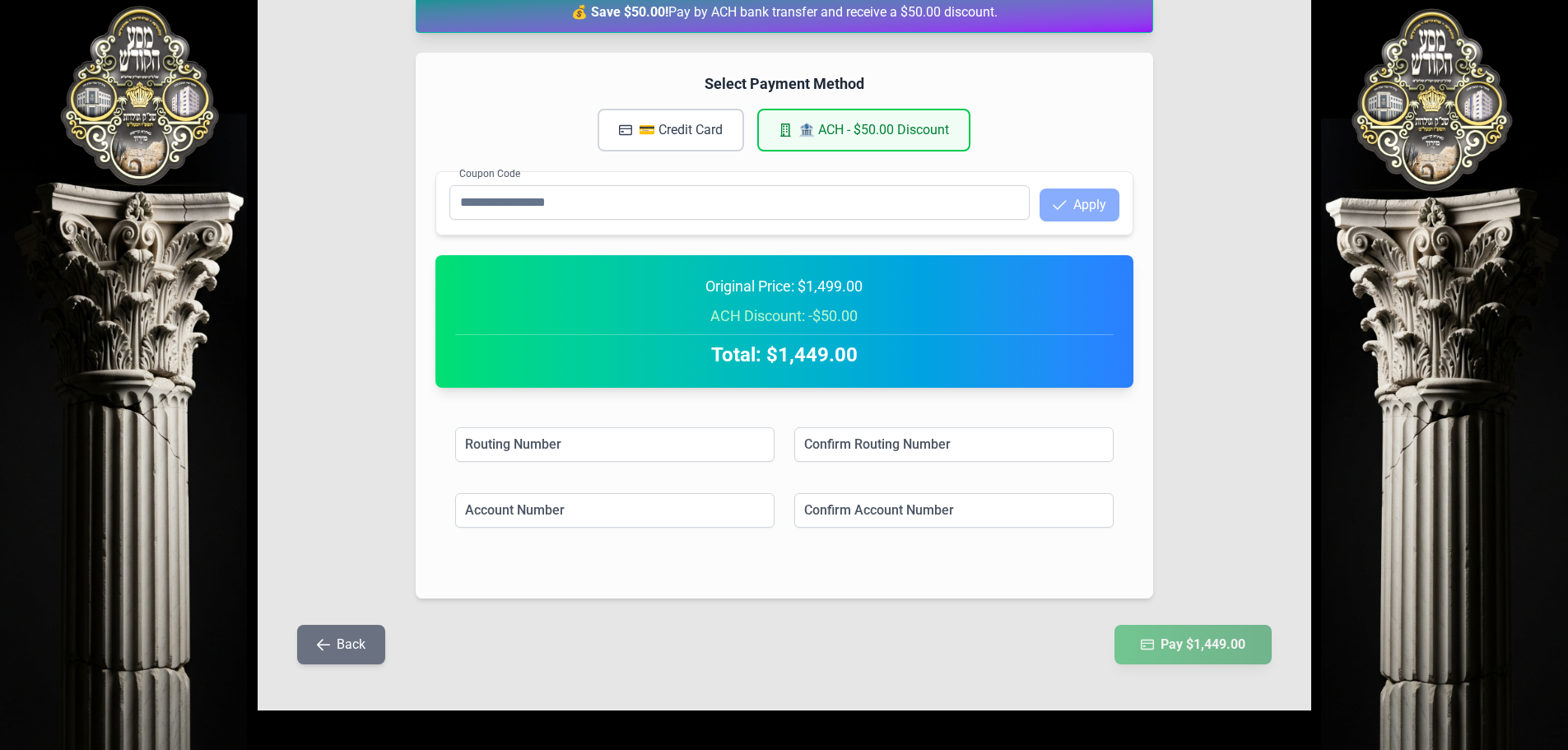
scroll to position [275, 0]
click at [676, 132] on button "💳 Credit Card" at bounding box center [670, 131] width 146 height 43
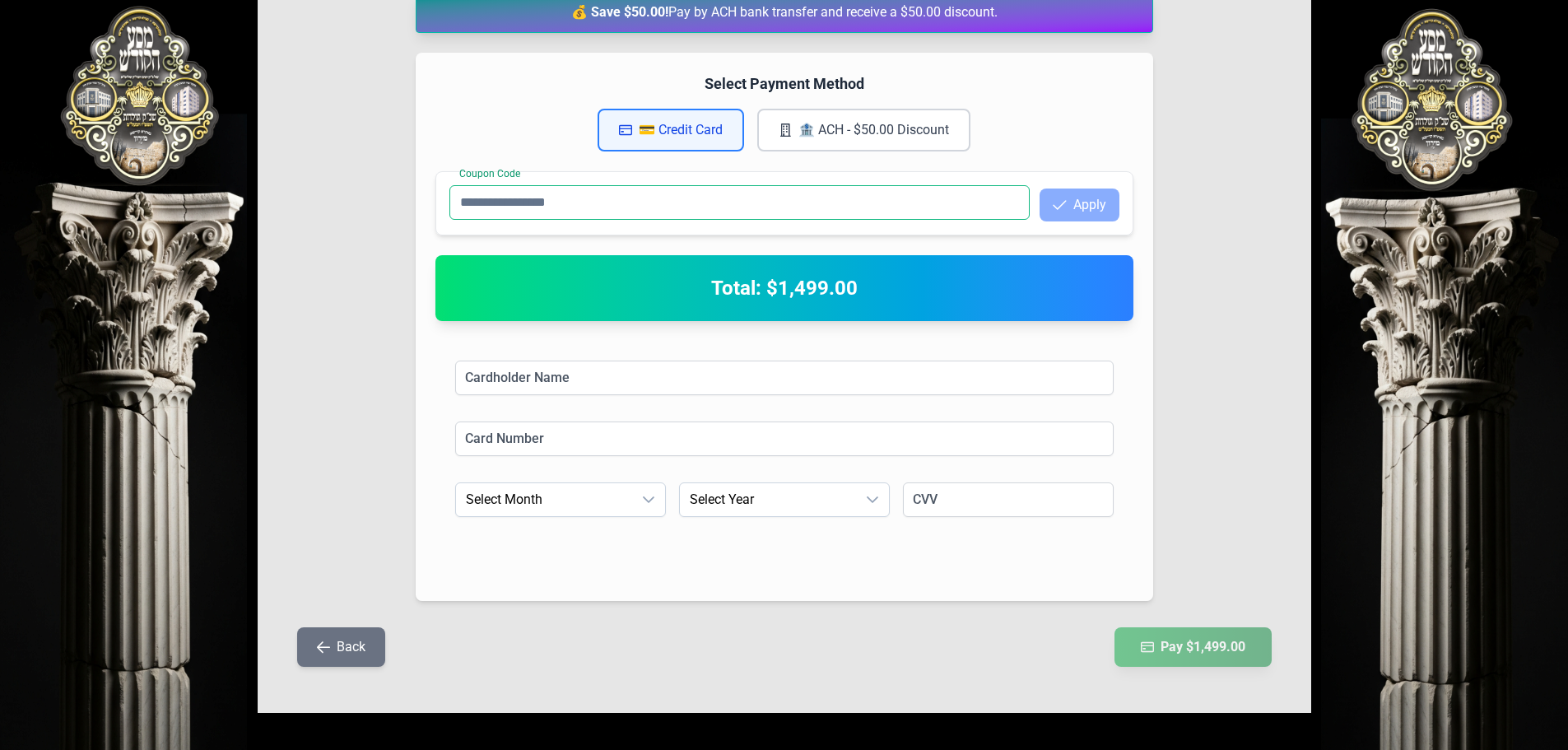
click at [519, 200] on input "Coupon Code" at bounding box center [739, 202] width 580 height 34
paste input "******"
type input "******"
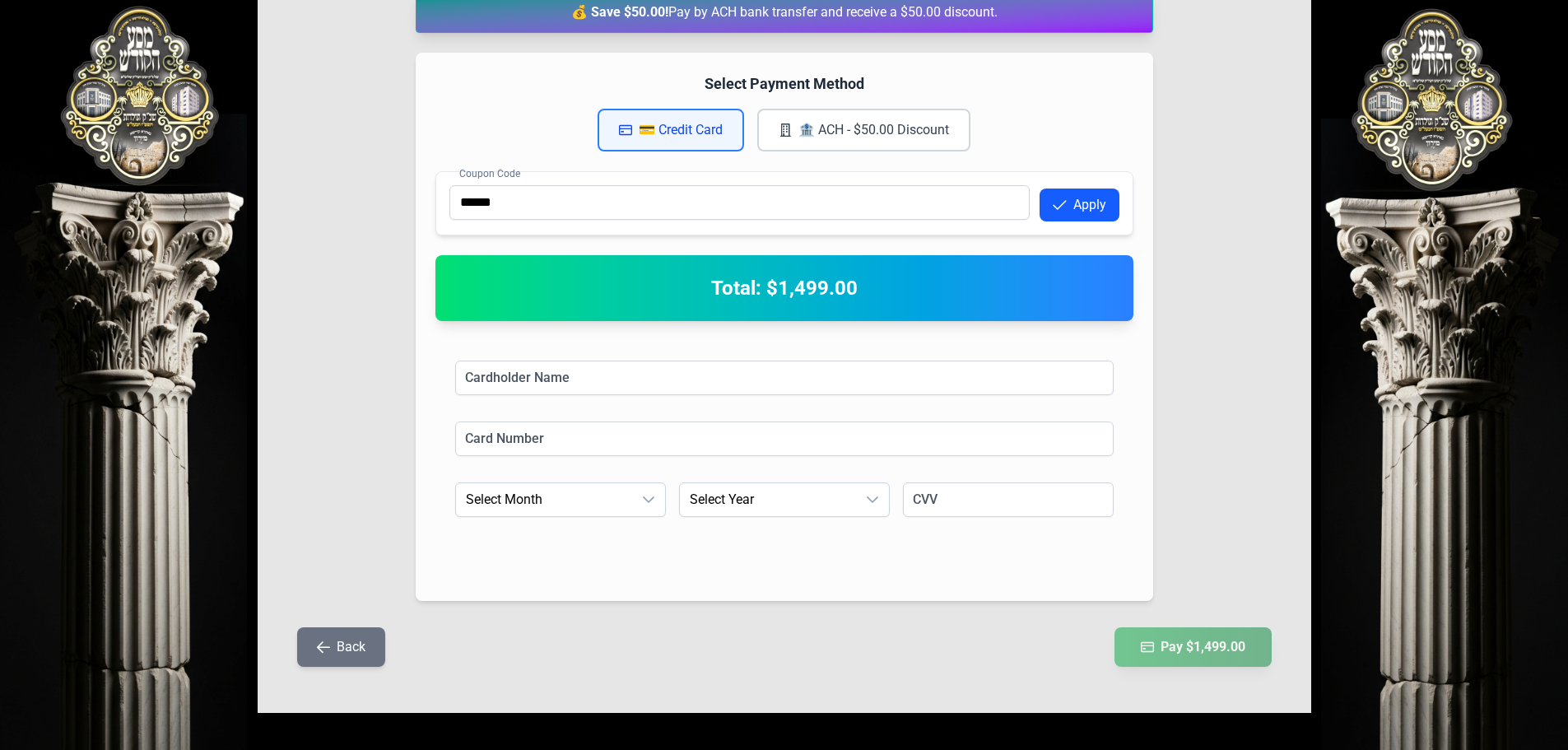
click at [1083, 208] on button "Apply" at bounding box center [1079, 205] width 80 height 33
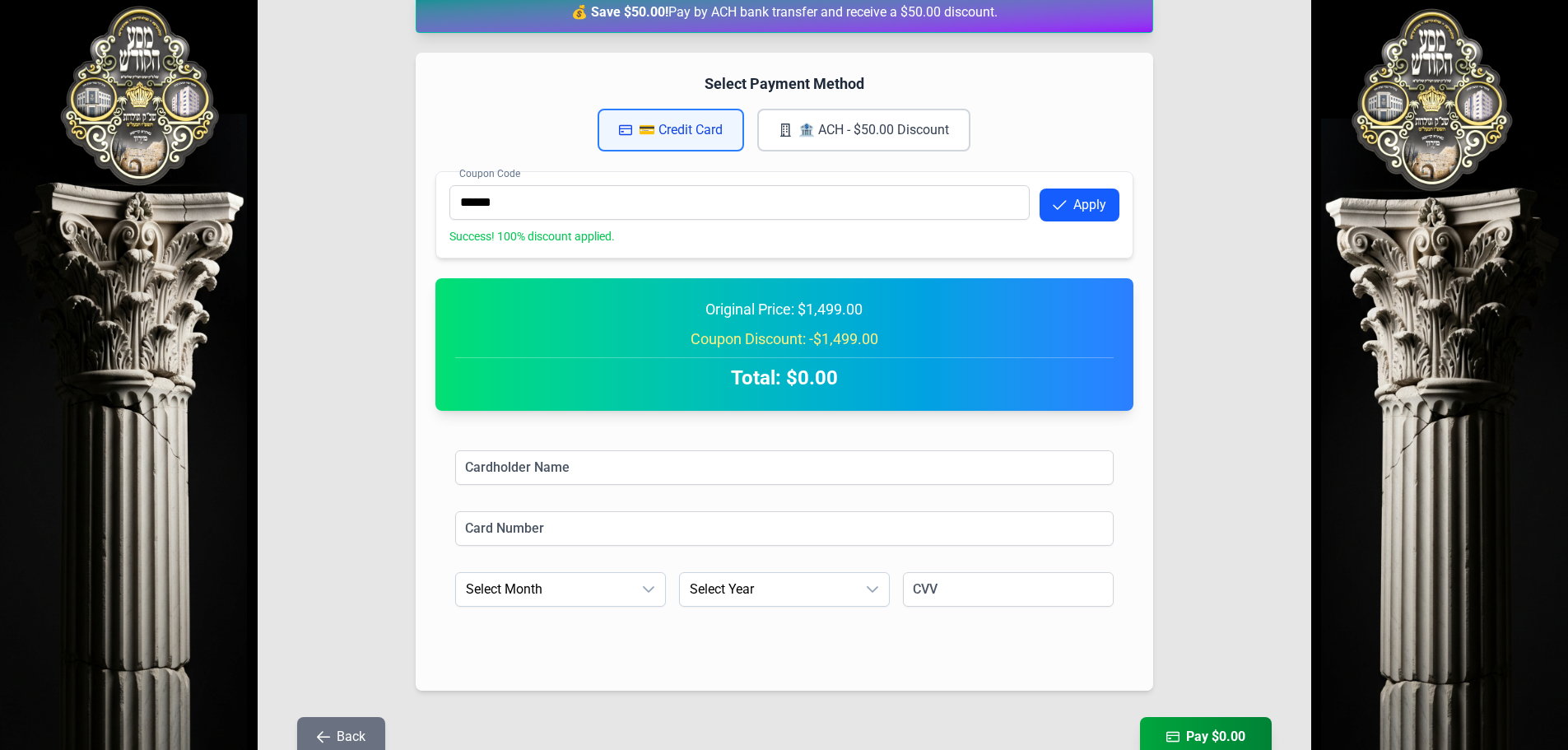
click at [867, 126] on button "🏦 ACH - $50.00 Discount" at bounding box center [863, 131] width 213 height 43
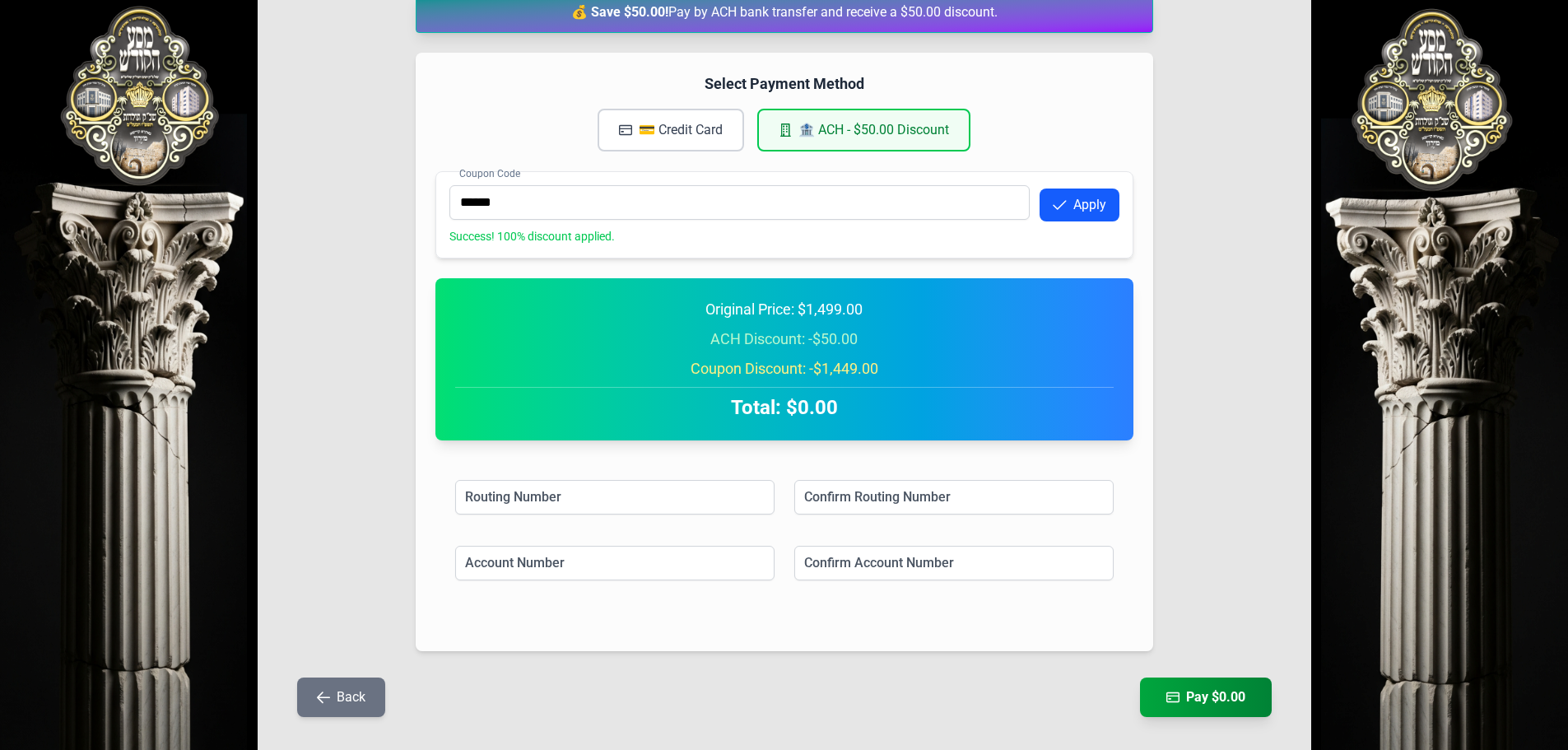
click at [781, 335] on div "ACH Discount: -$50.00" at bounding box center [784, 339] width 658 height 23
click at [772, 372] on div "Coupon Discount: -$1,449.00" at bounding box center [784, 368] width 658 height 23
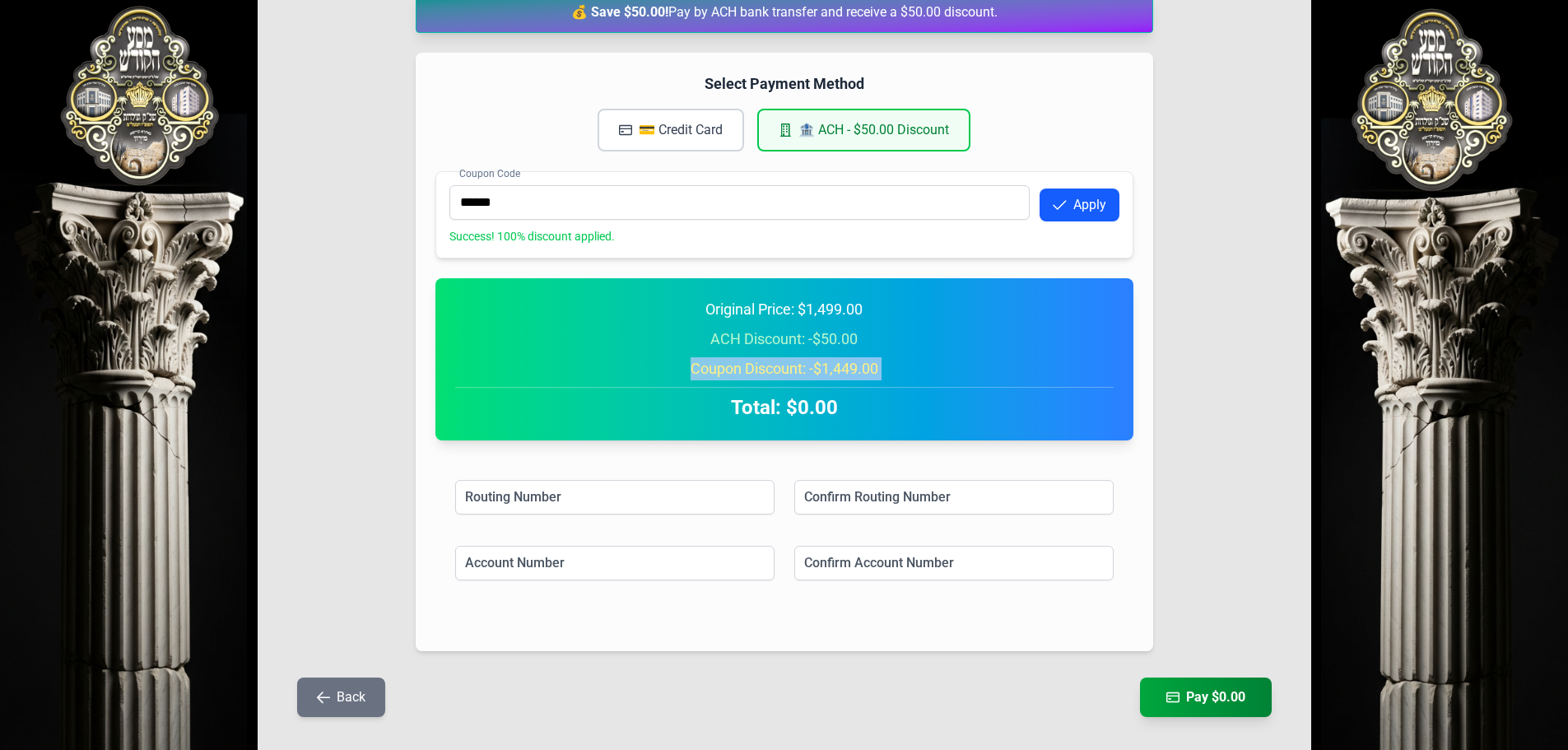
click at [772, 372] on div "Coupon Discount: -$1,449.00" at bounding box center [784, 368] width 658 height 23
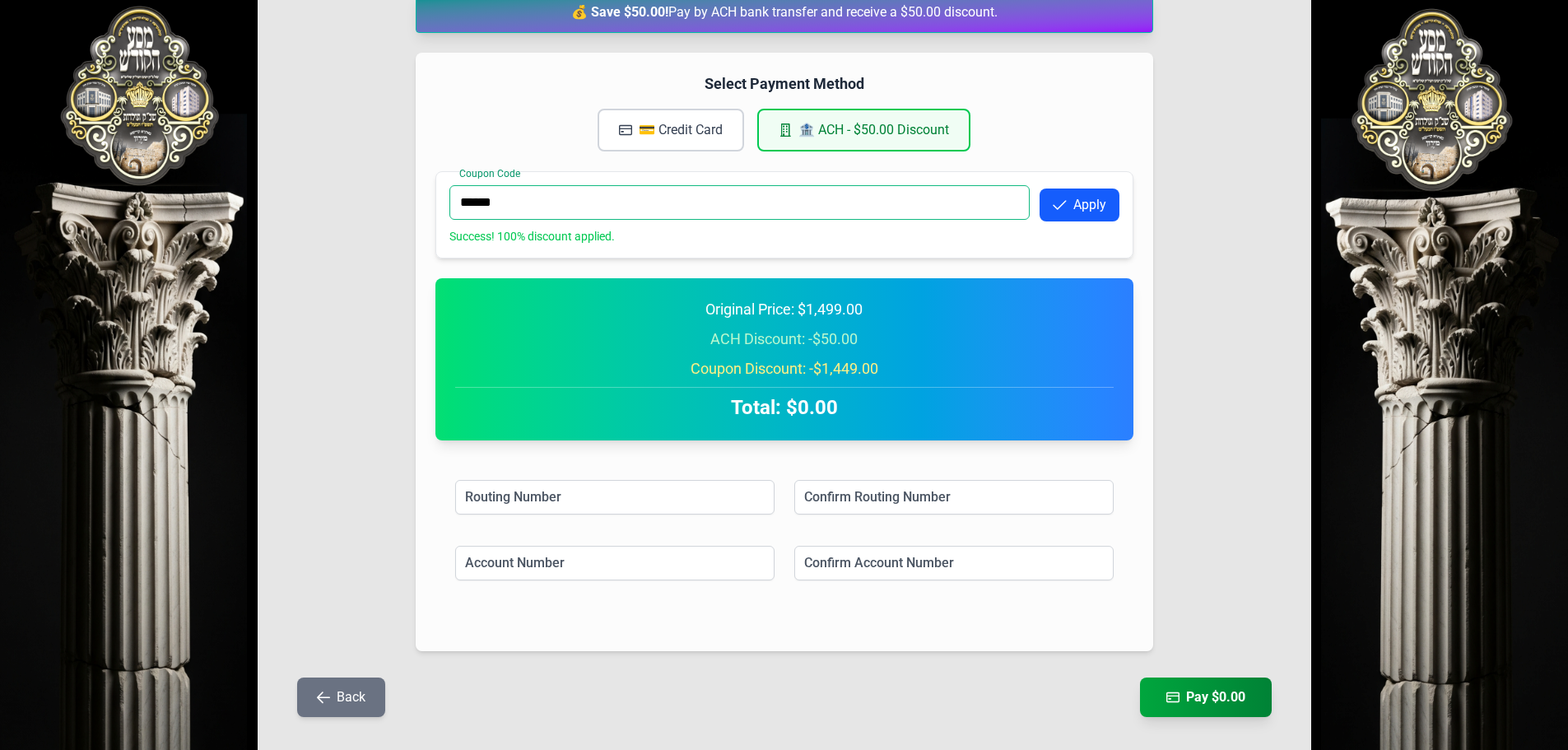
click at [669, 207] on input "******" at bounding box center [739, 202] width 580 height 34
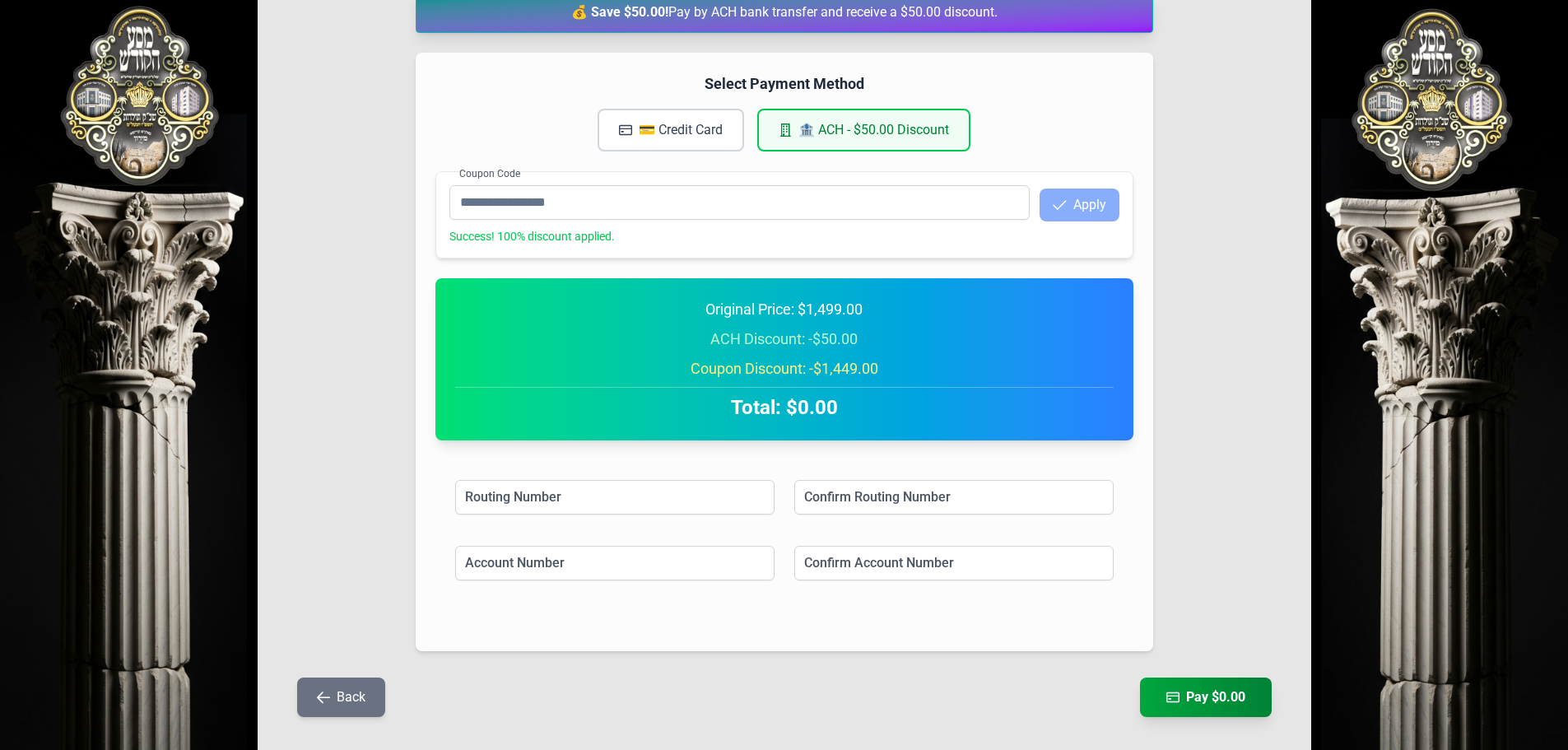
click at [1024, 248] on div "Coupon Code Apply Success! 100% discount applied." at bounding box center [784, 214] width 698 height 87
click at [643, 503] on input at bounding box center [614, 497] width 319 height 34
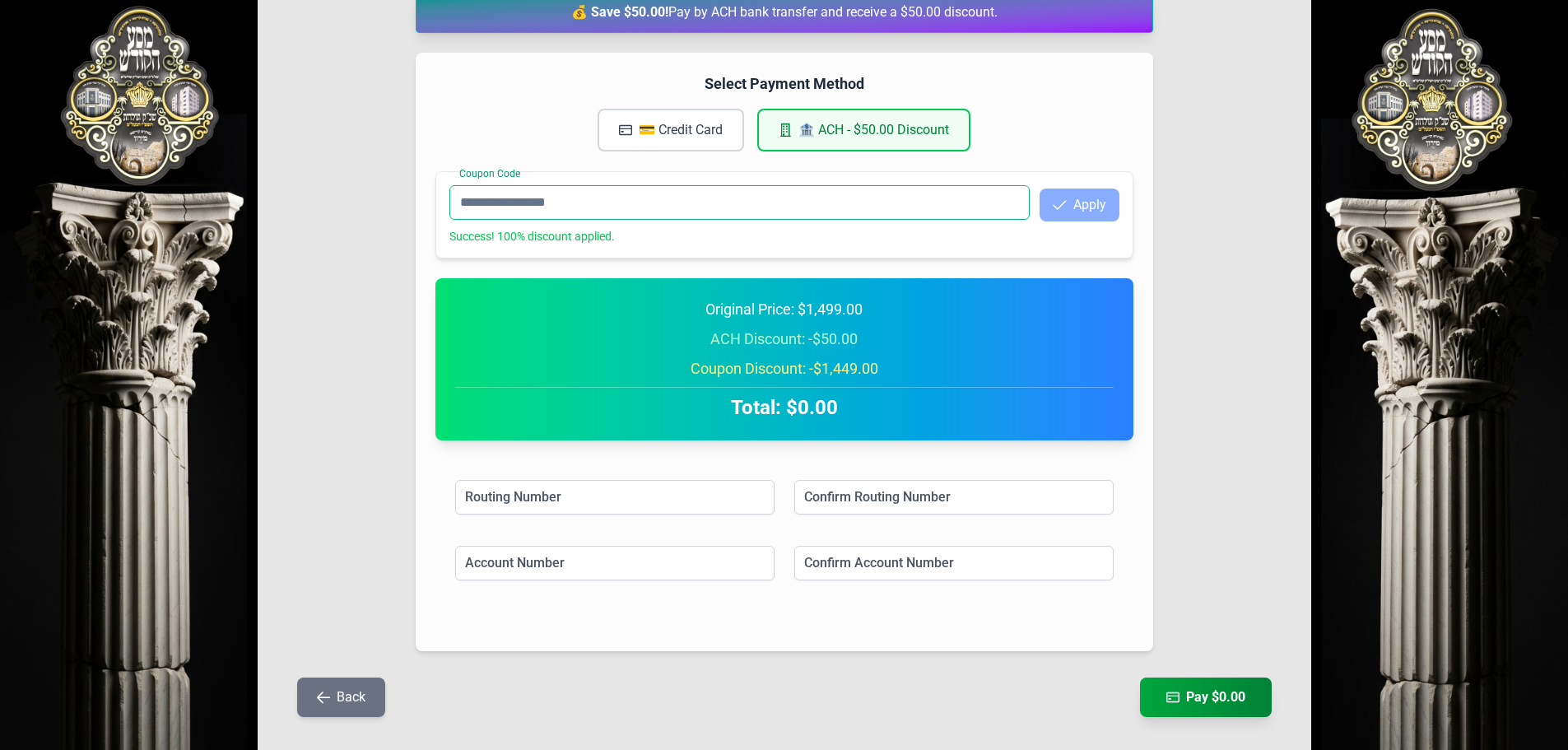
click at [585, 210] on input "Coupon Code" at bounding box center [739, 202] width 580 height 34
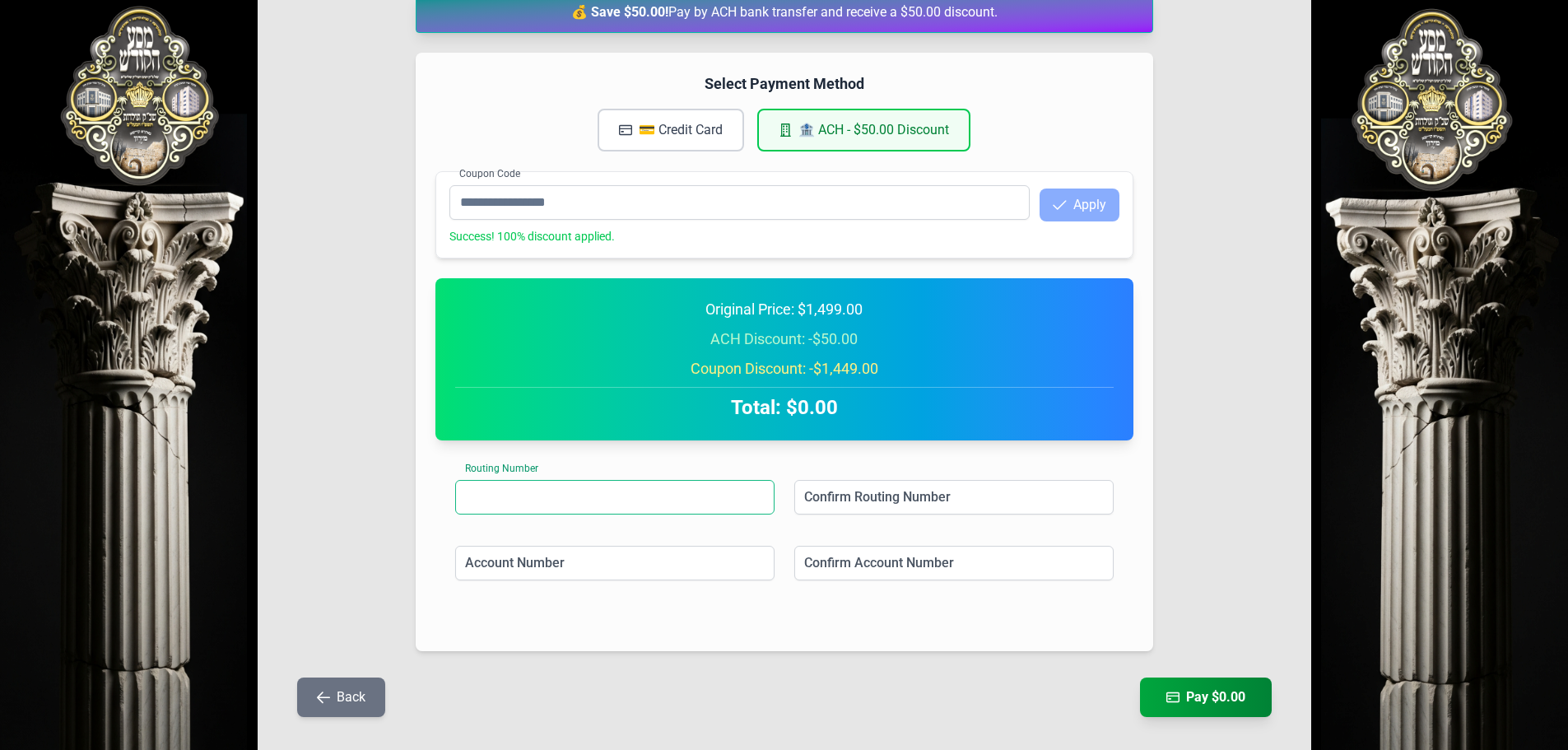
click at [618, 498] on input at bounding box center [614, 497] width 319 height 34
drag, startPoint x: 900, startPoint y: 501, endPoint x: 857, endPoint y: 511, distance: 44.1
click at [900, 501] on input at bounding box center [953, 497] width 319 height 34
drag, startPoint x: 680, startPoint y: 557, endPoint x: 899, endPoint y: 568, distance: 219.3
click at [683, 557] on input at bounding box center [614, 562] width 319 height 34
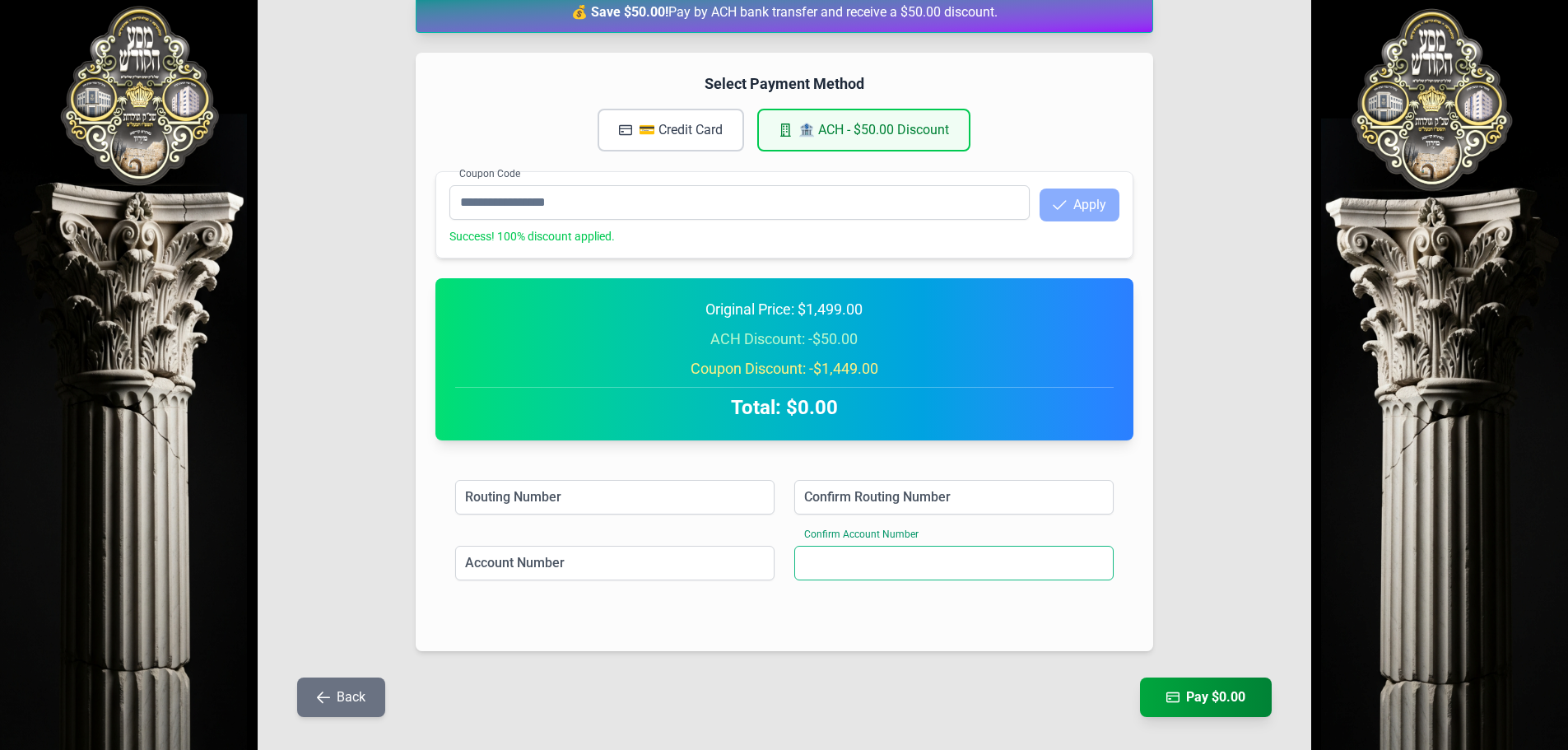
click at [911, 572] on input at bounding box center [953, 562] width 319 height 34
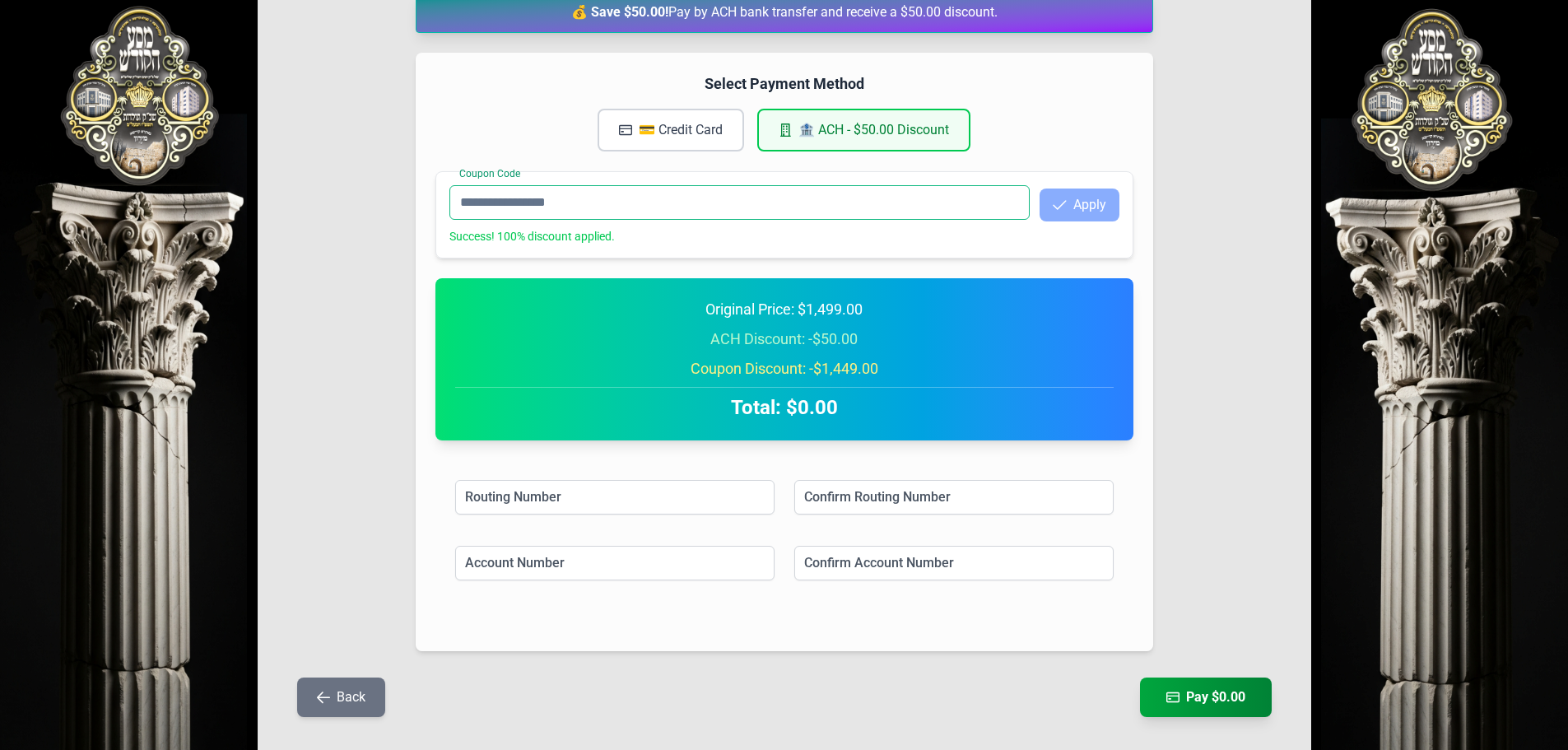
click at [646, 201] on input "Coupon Code" at bounding box center [739, 202] width 580 height 34
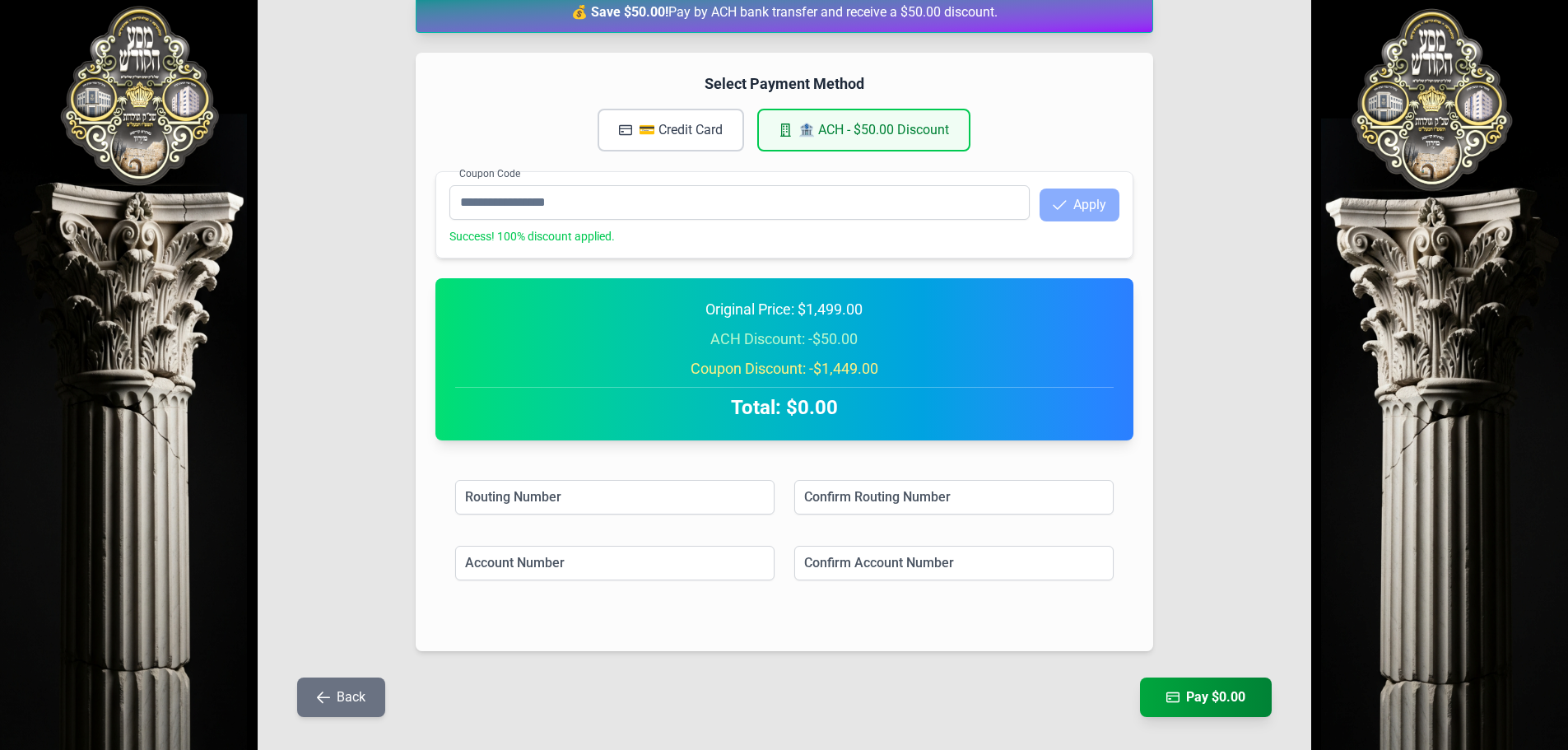
click at [556, 232] on div "Success! 100% discount applied." at bounding box center [784, 236] width 670 height 17
click at [556, 231] on div "Success! 100% discount applied." at bounding box center [784, 236] width 670 height 17
click at [694, 235] on div "Success! 100% discount applied." at bounding box center [784, 236] width 670 height 17
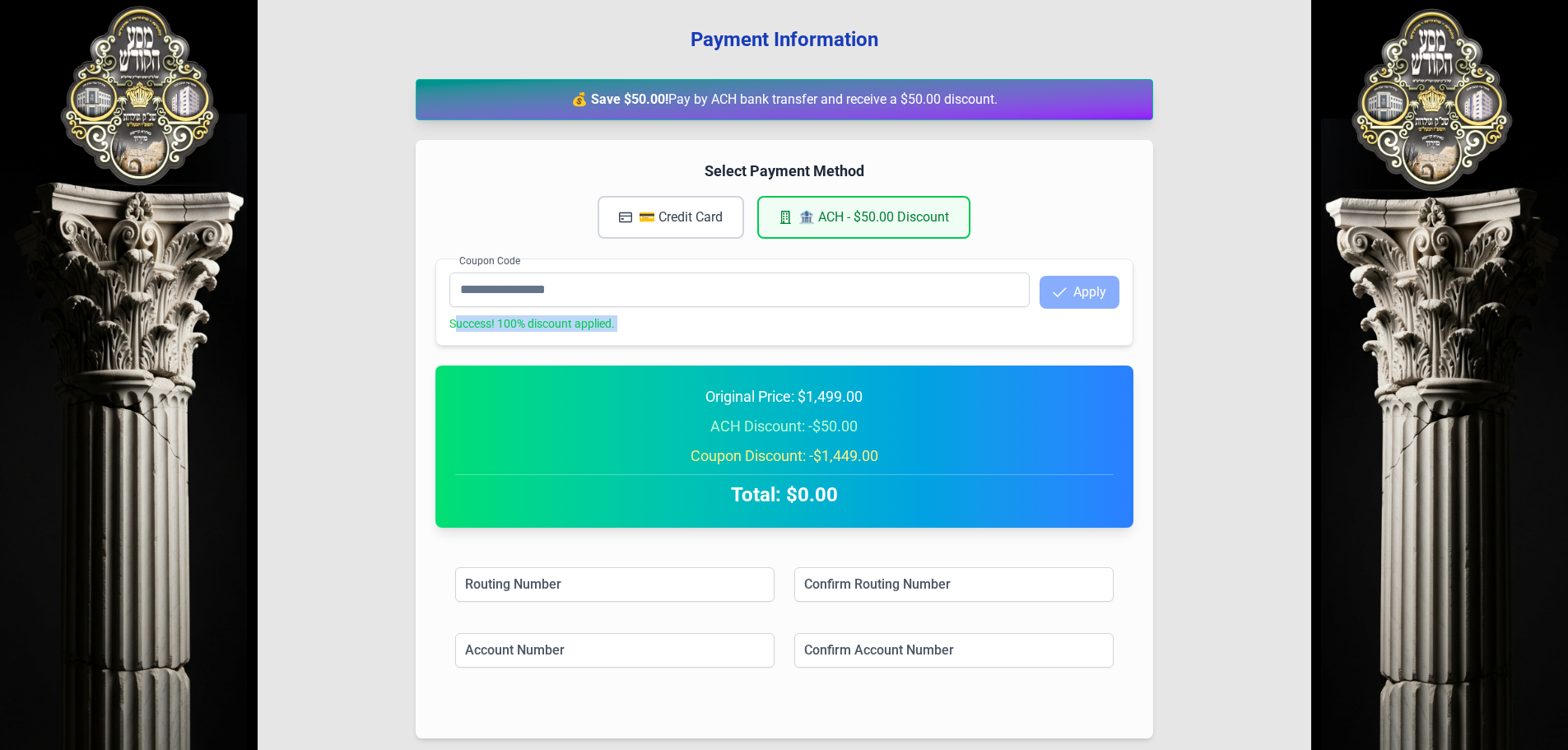
scroll to position [27, 0]
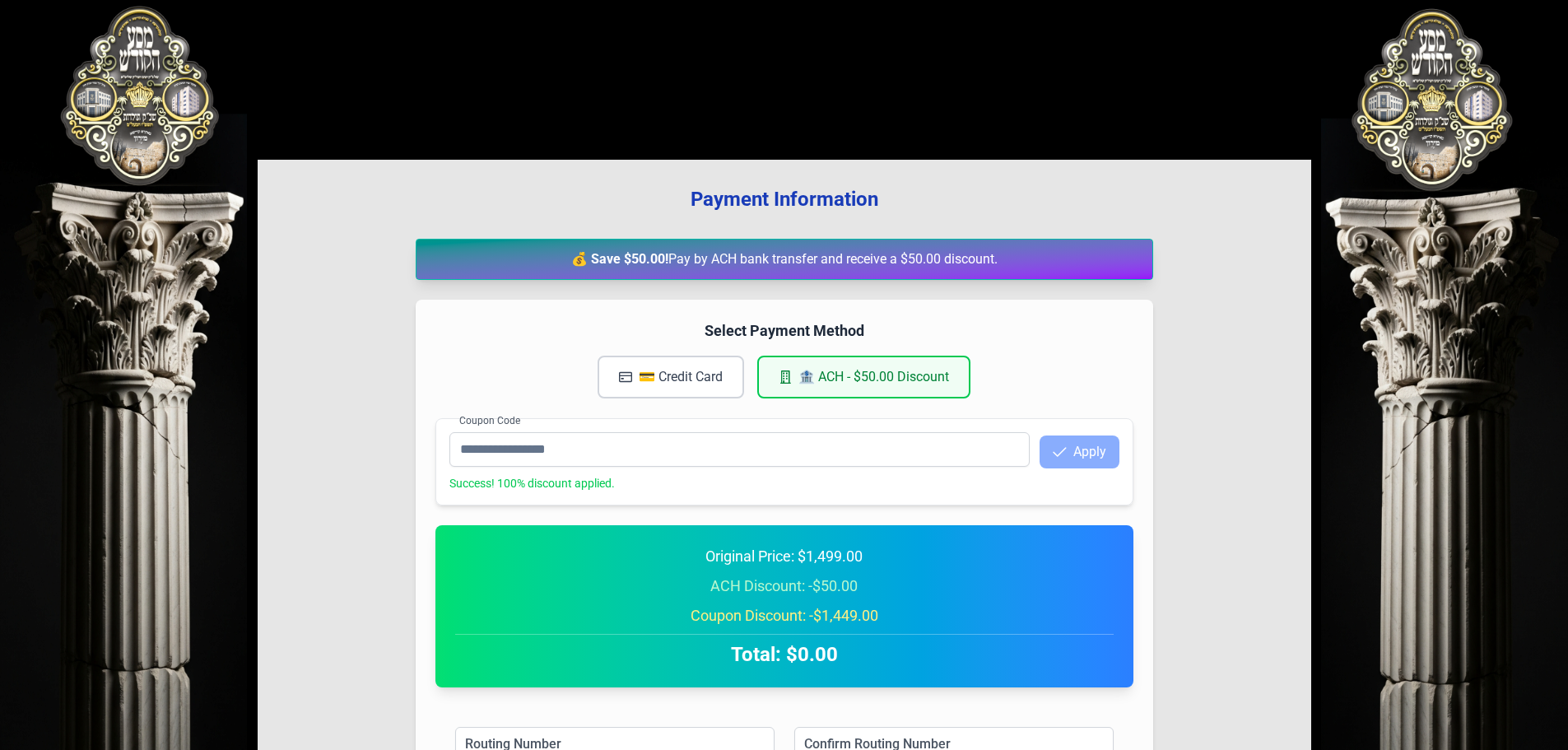
click at [636, 358] on div "Select Payment Method 💳 Credit Card 🏦 ACH - $50.00 Discount" at bounding box center [784, 358] width 698 height 79
click at [656, 368] on button "💳 Credit Card" at bounding box center [670, 377] width 146 height 43
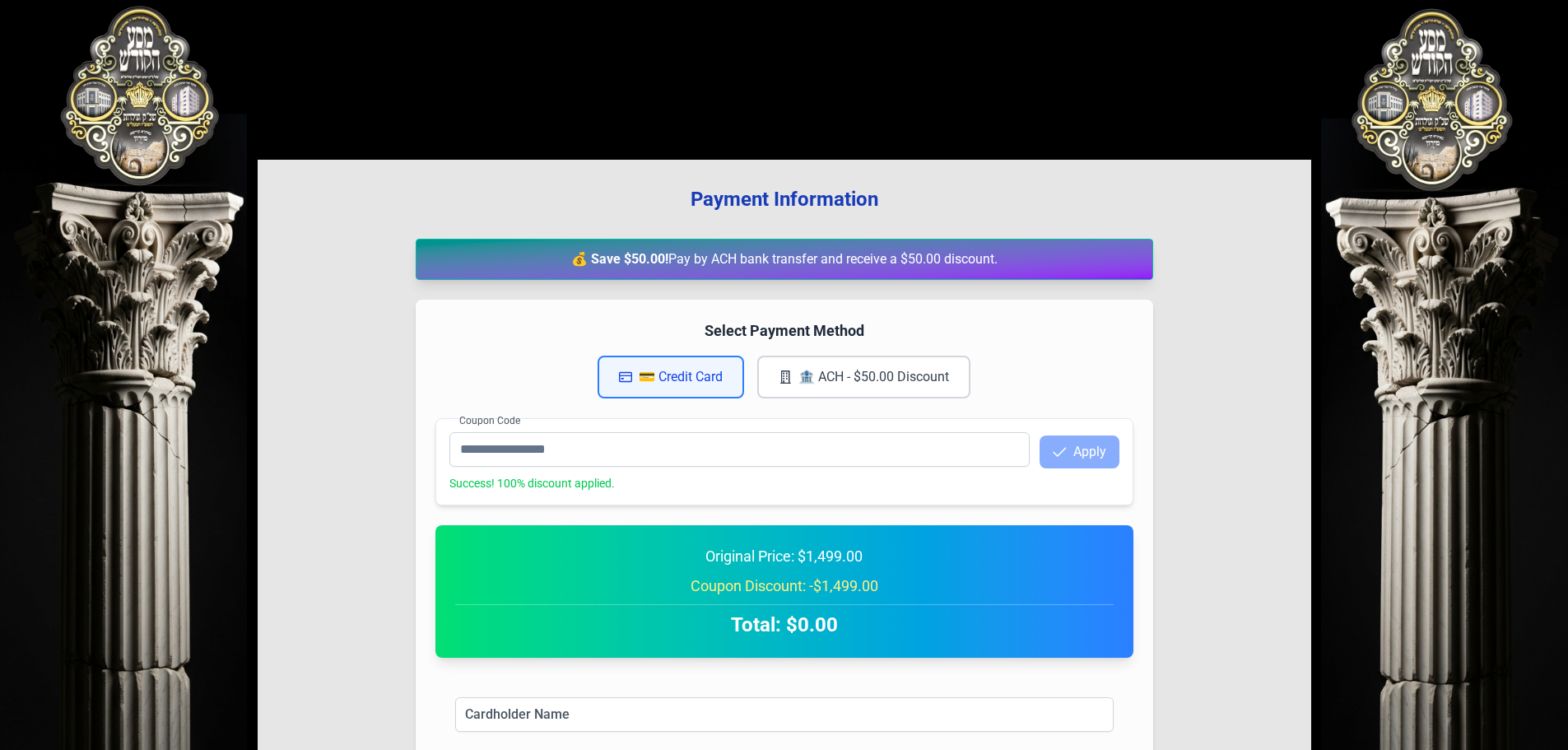
click at [870, 386] on button "🏦 ACH - $50.00 Discount" at bounding box center [863, 377] width 213 height 43
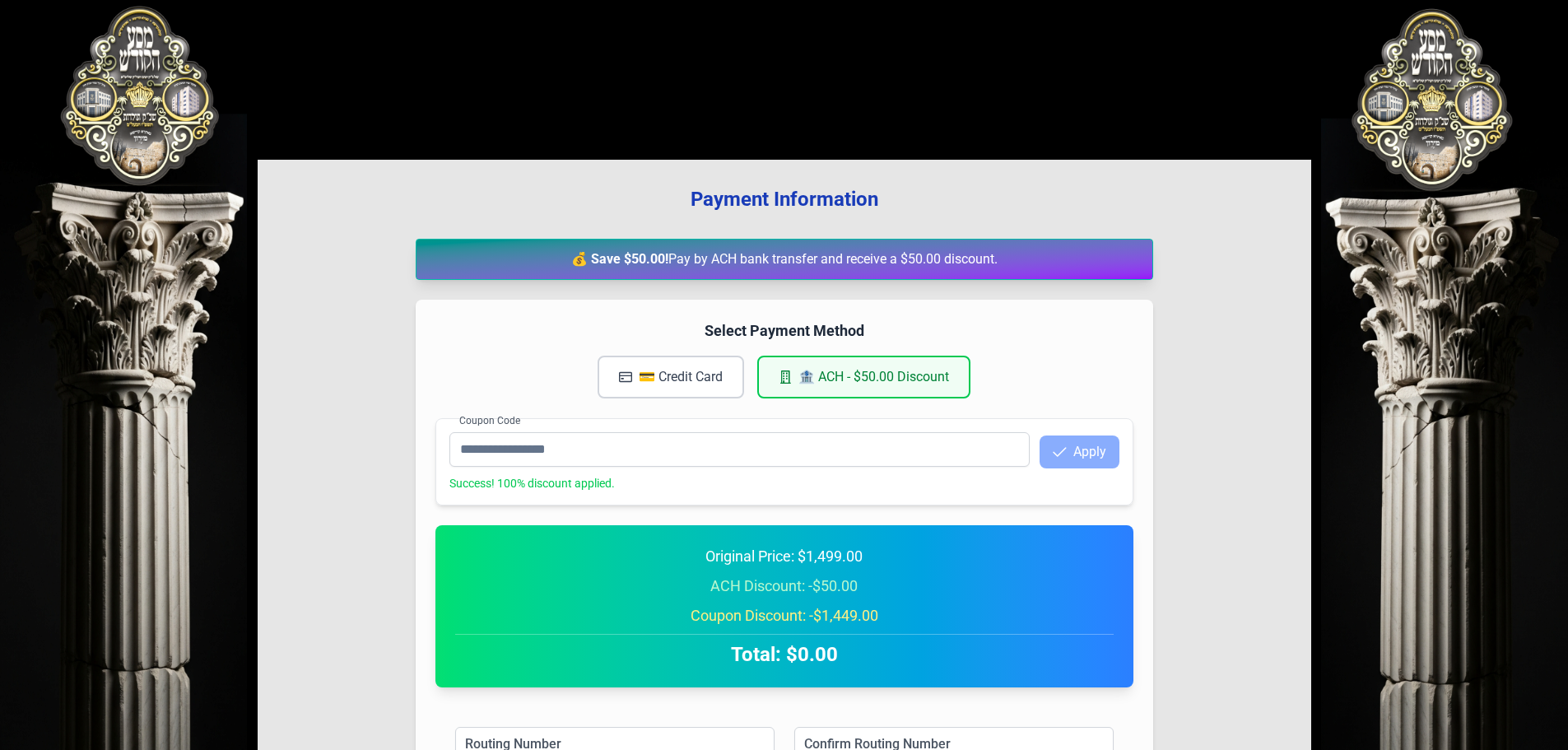
drag, startPoint x: 682, startPoint y: 379, endPoint x: 730, endPoint y: 384, distance: 48.3
click at [681, 379] on button "💳 Credit Card" at bounding box center [670, 377] width 146 height 43
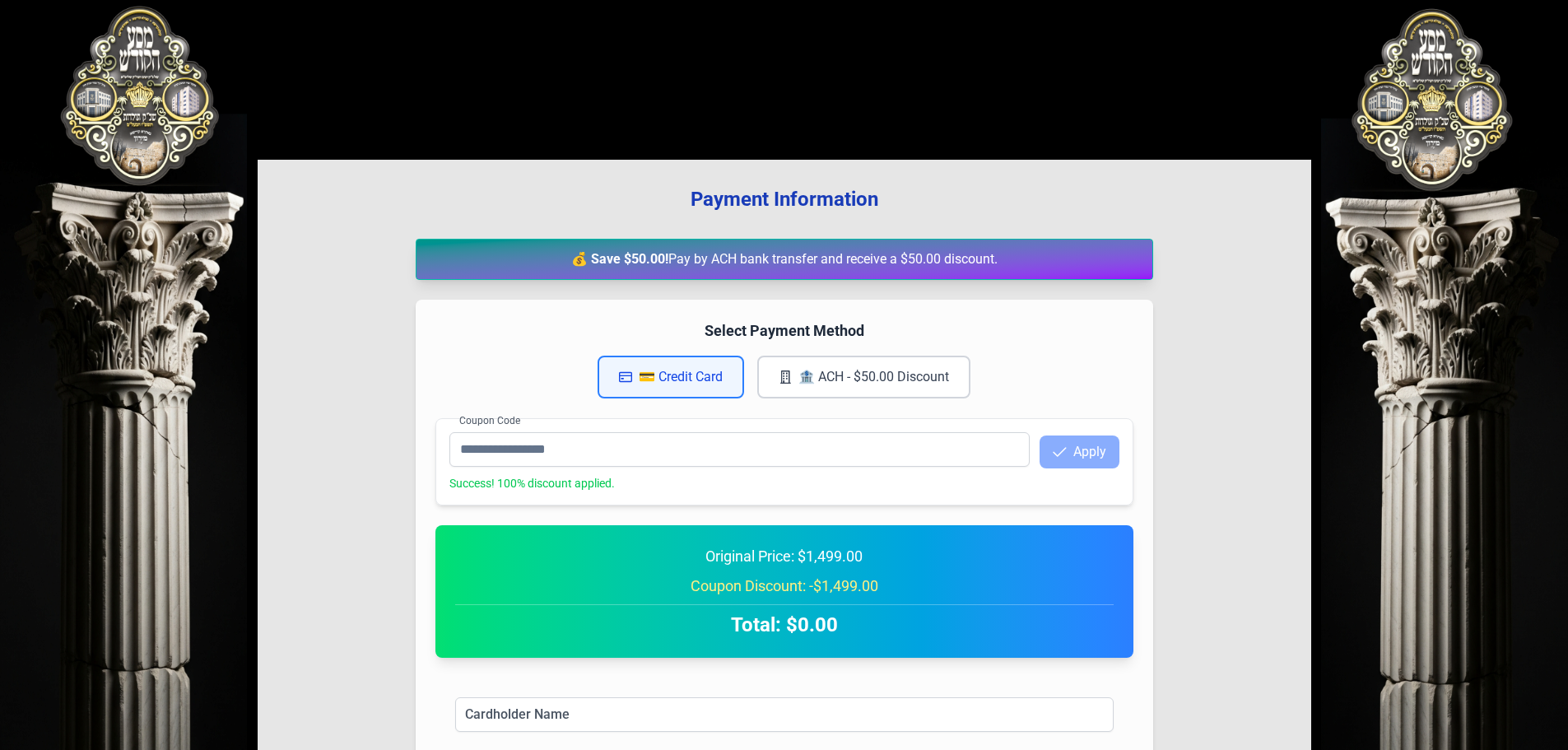
drag, startPoint x: 921, startPoint y: 389, endPoint x: 727, endPoint y: 374, distance: 194.6
click at [907, 389] on button "🏦 ACH - $50.00 Discount" at bounding box center [863, 377] width 213 height 43
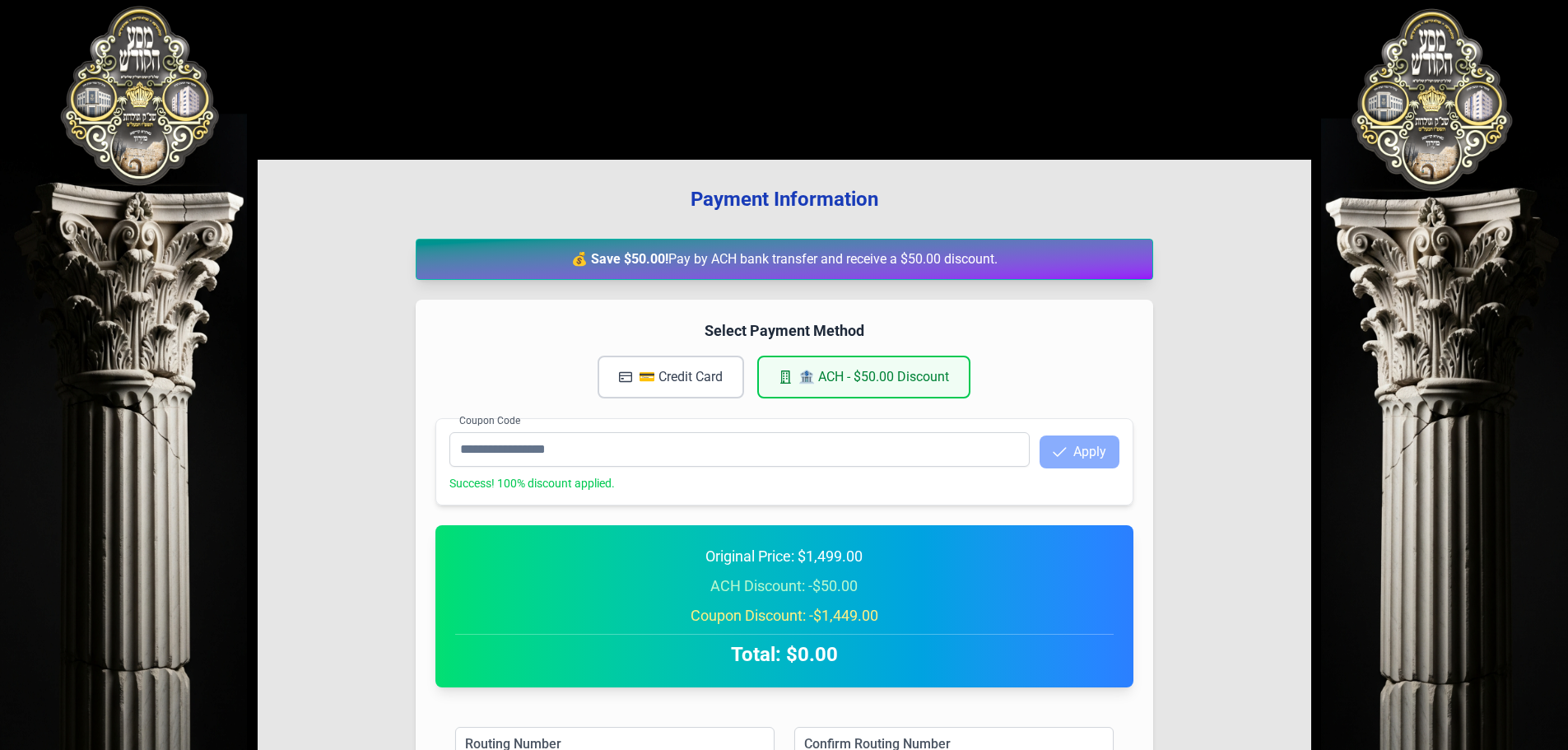
drag, startPoint x: 634, startPoint y: 371, endPoint x: 656, endPoint y: 374, distance: 22.2
click at [634, 373] on button "💳 Credit Card" at bounding box center [670, 377] width 146 height 43
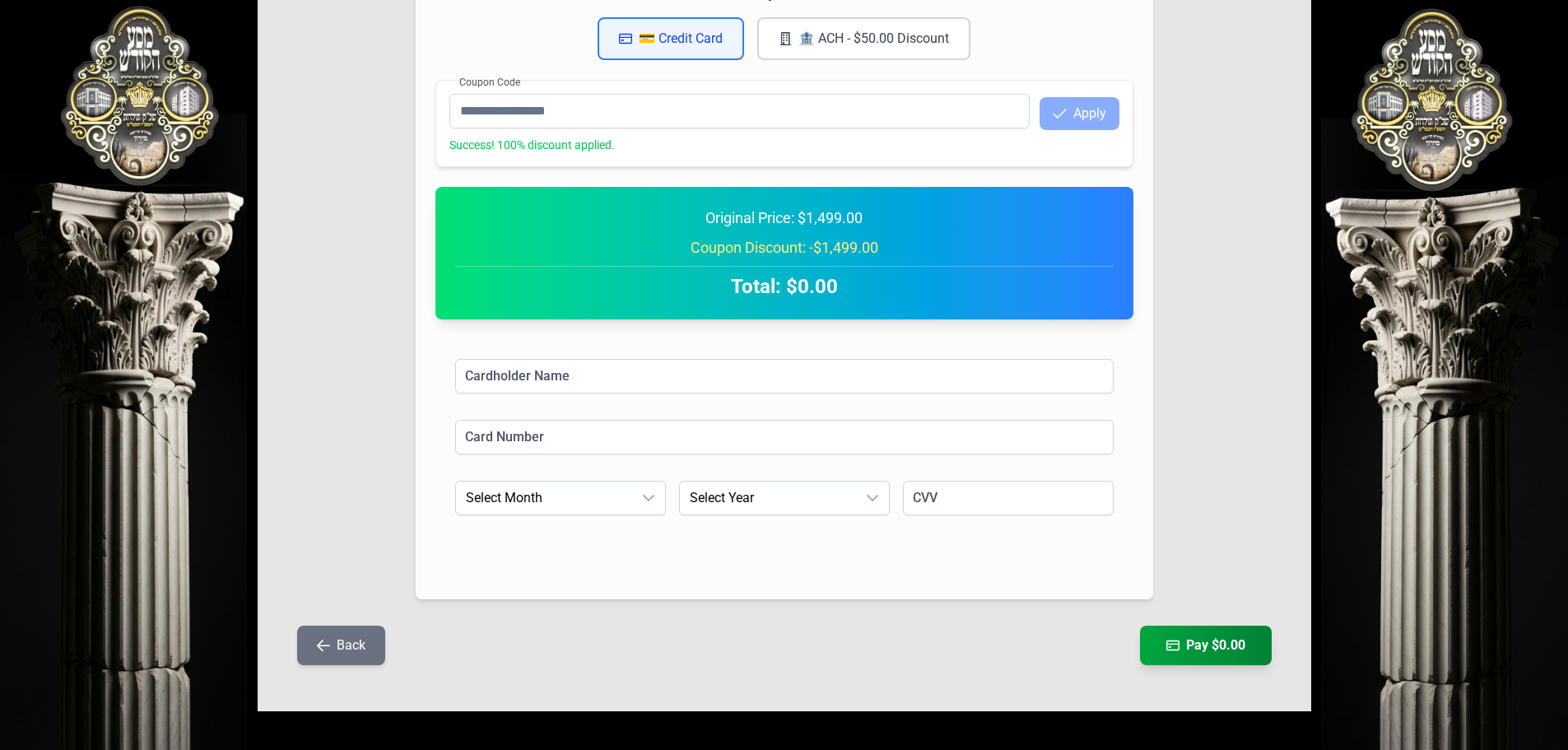
scroll to position [367, 0]
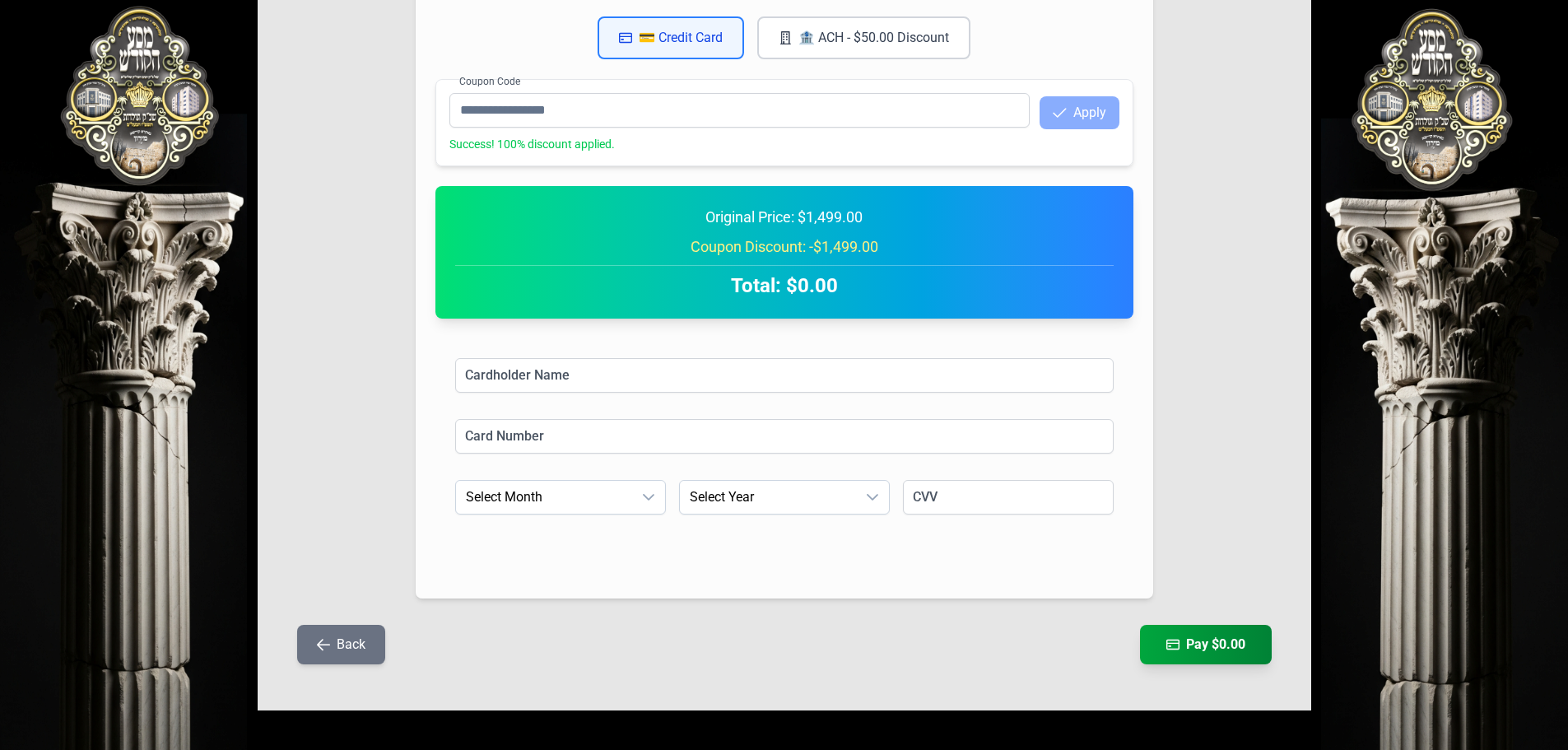
click at [338, 633] on button "Back" at bounding box center [342, 644] width 88 height 39
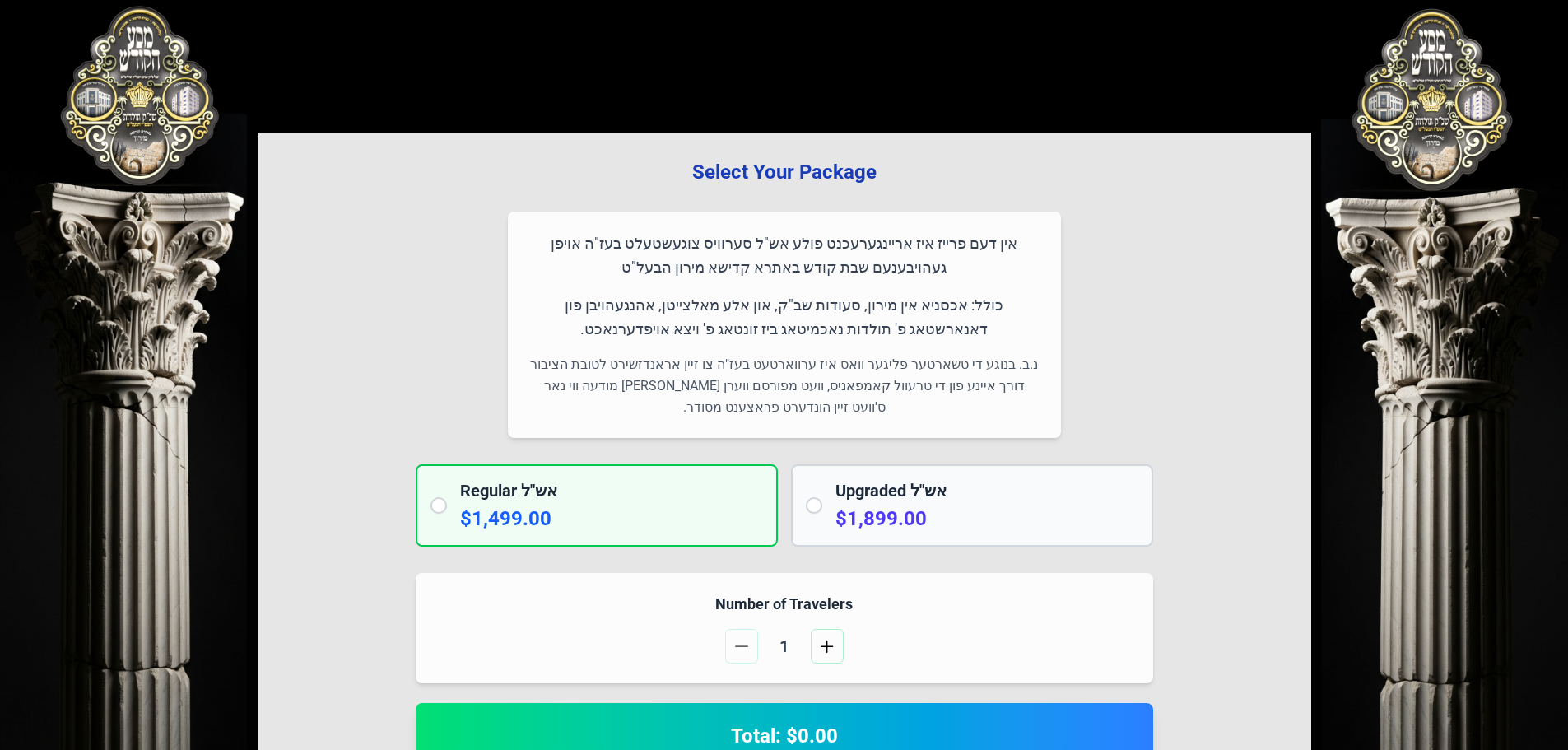
scroll to position [0, 0]
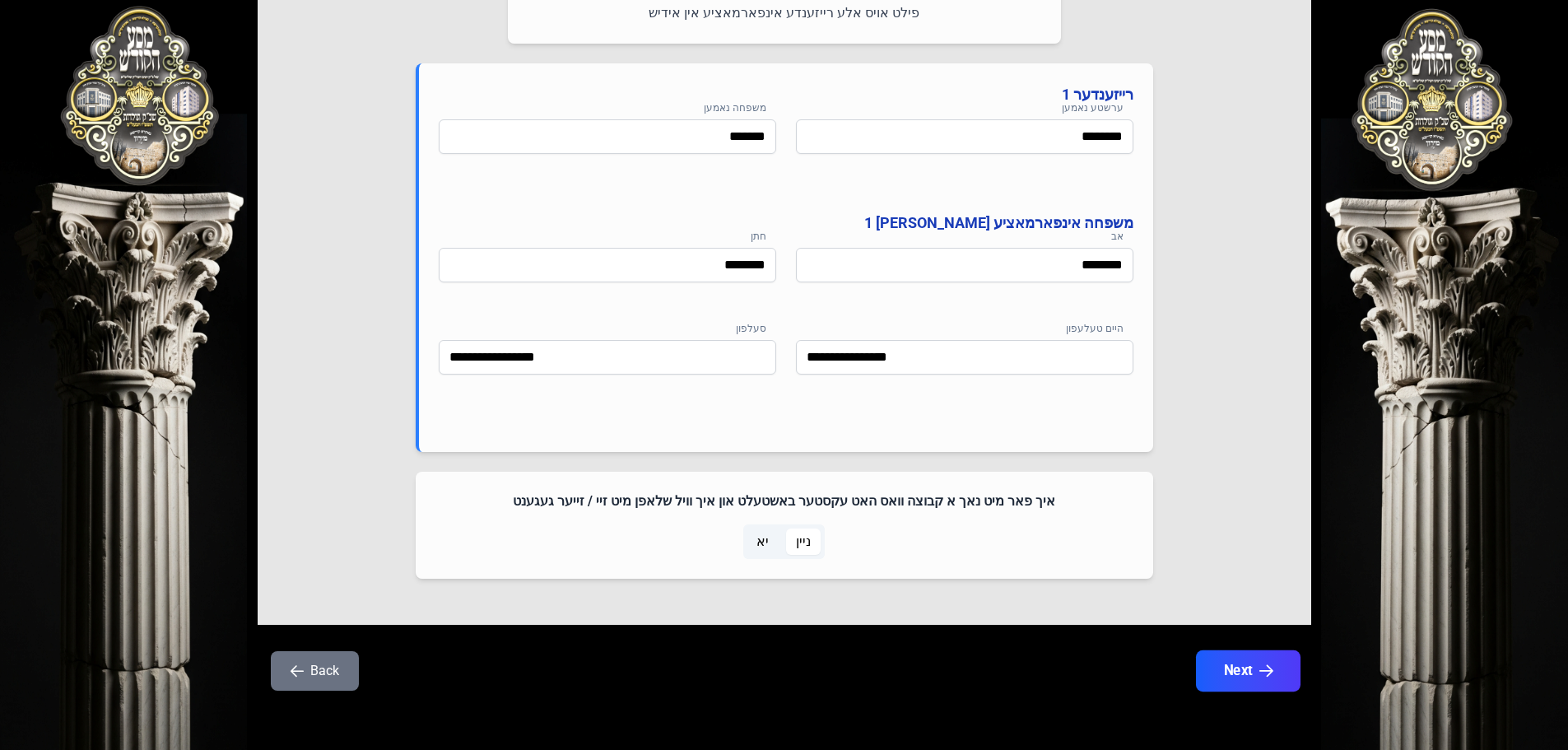
click at [1232, 665] on button "Next" at bounding box center [1247, 670] width 104 height 41
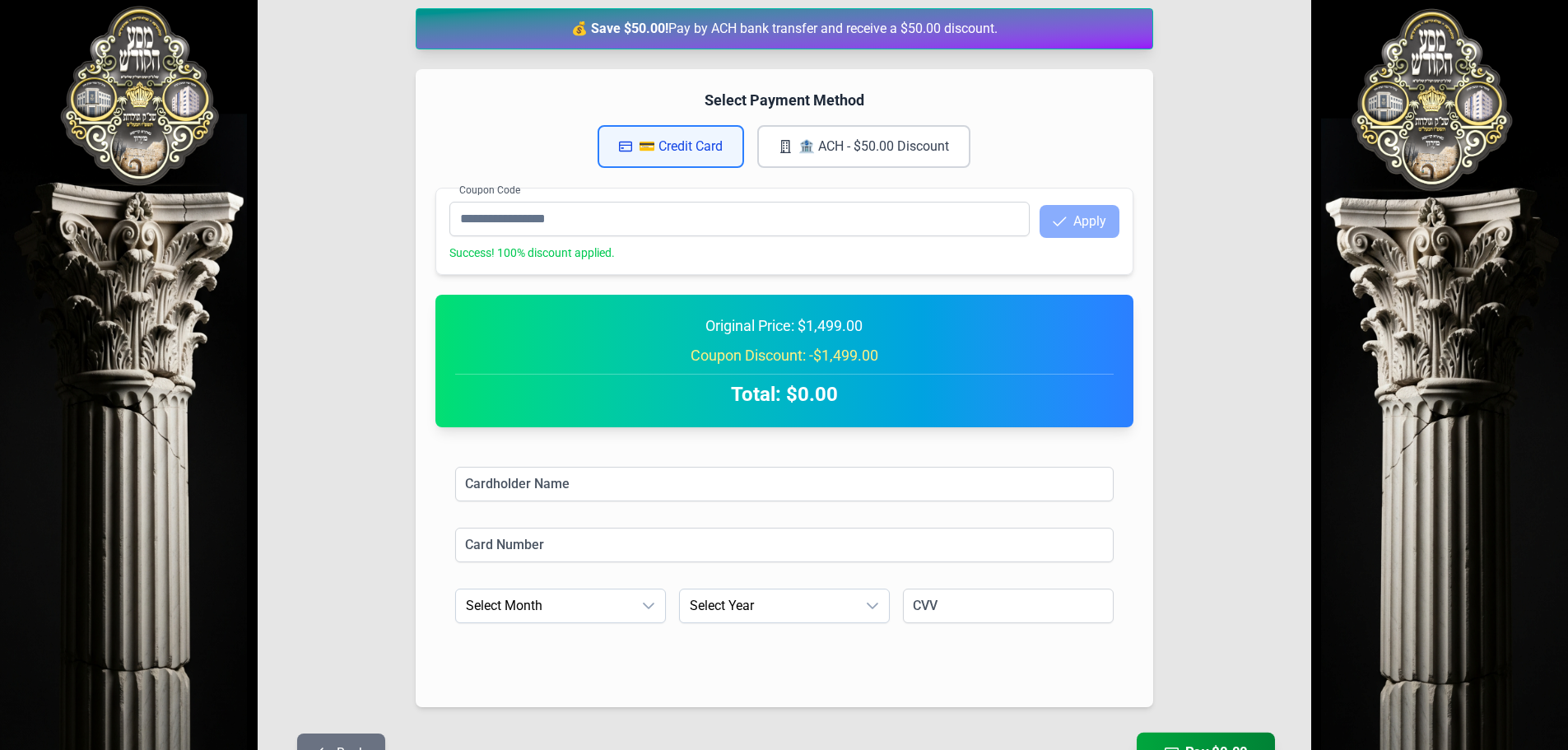
scroll to position [367, 0]
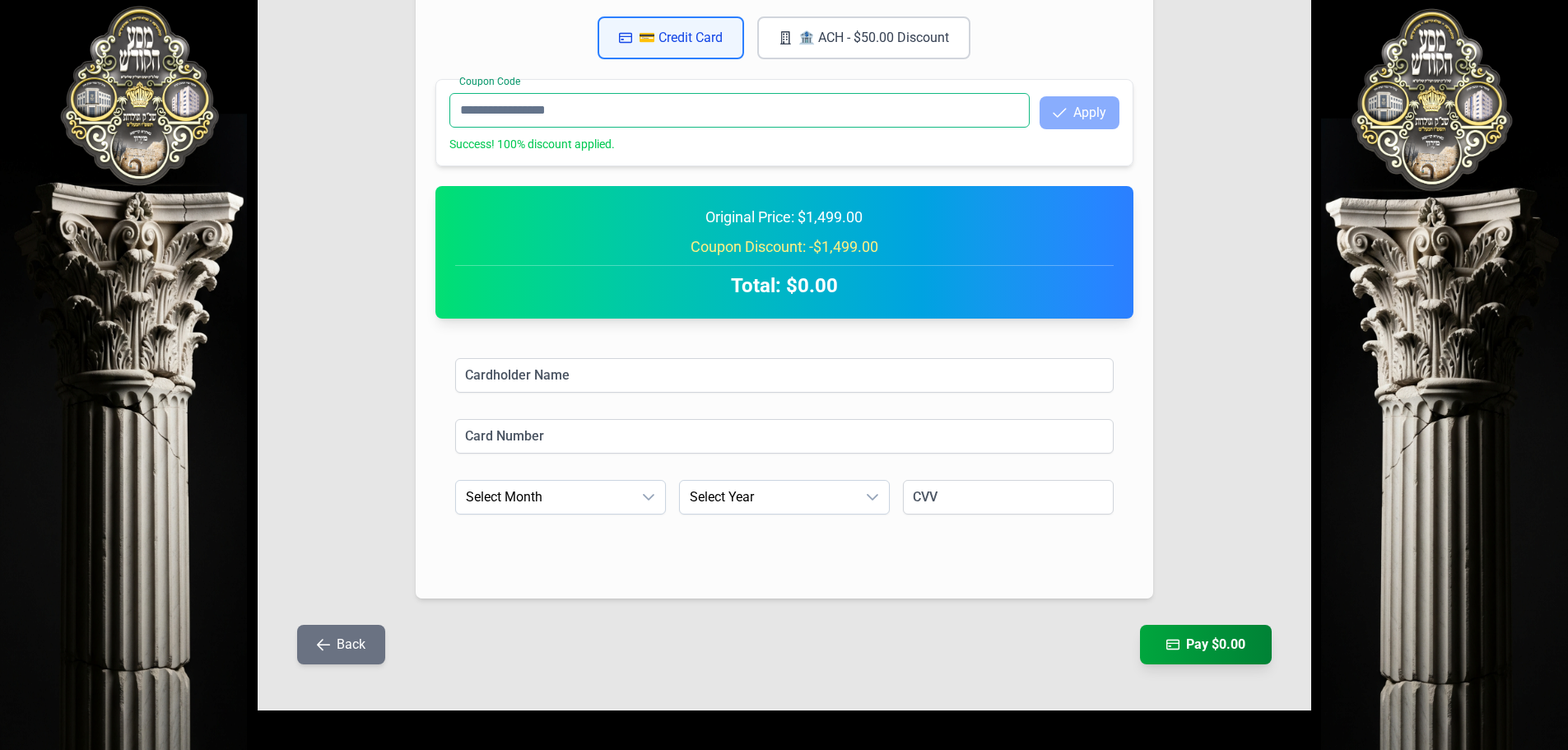
click at [549, 106] on input "Coupon Code" at bounding box center [739, 110] width 580 height 34
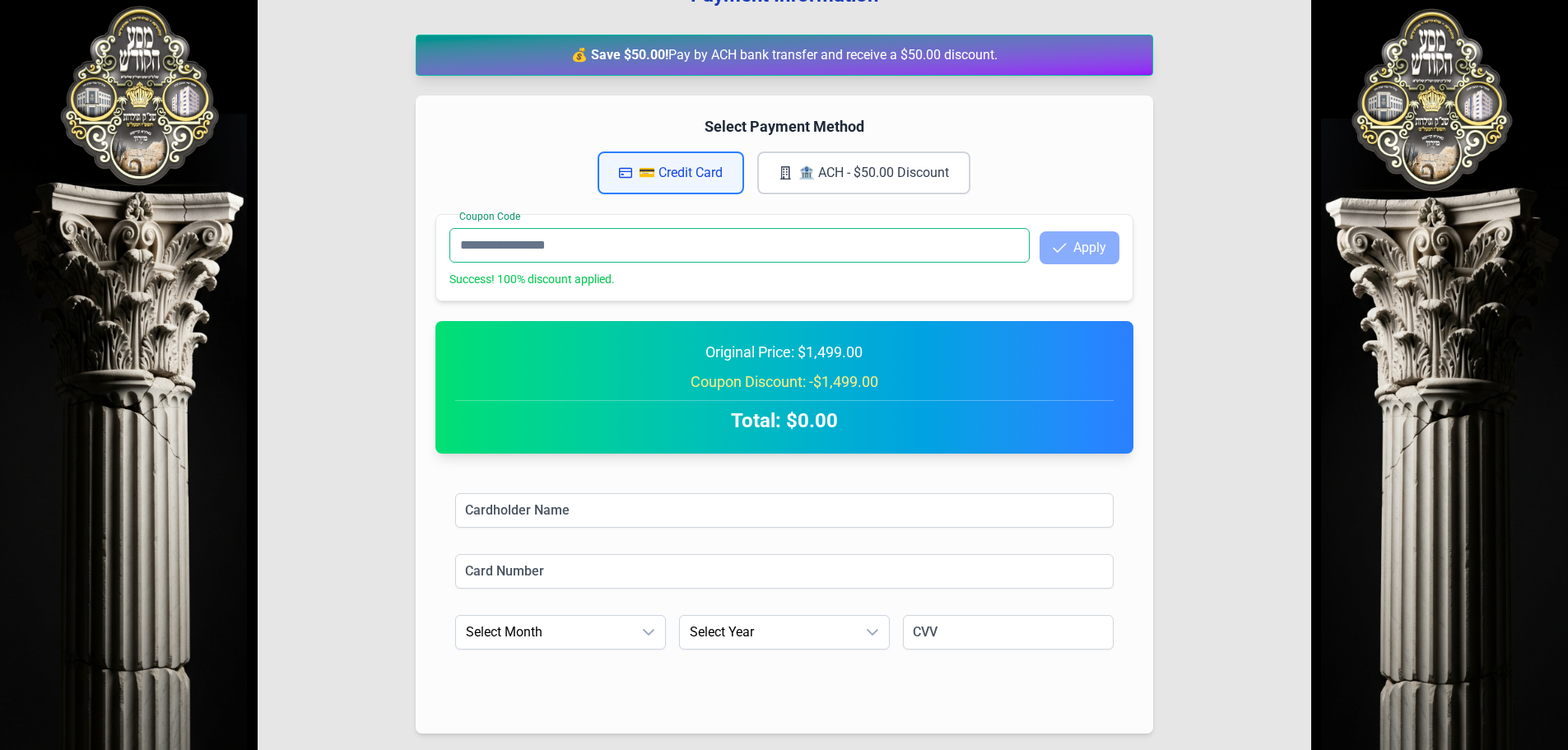
scroll to position [202, 0]
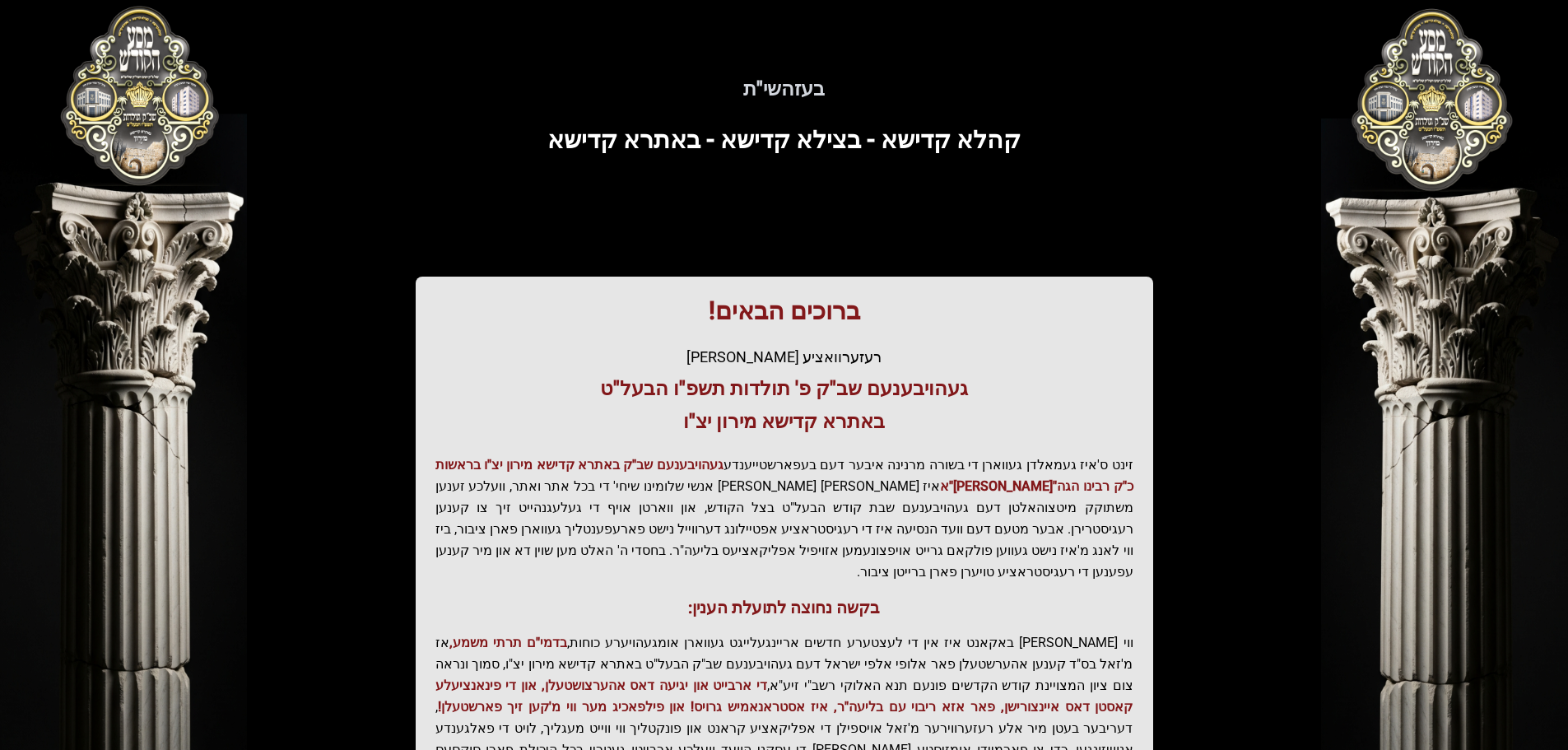
scroll to position [202, 0]
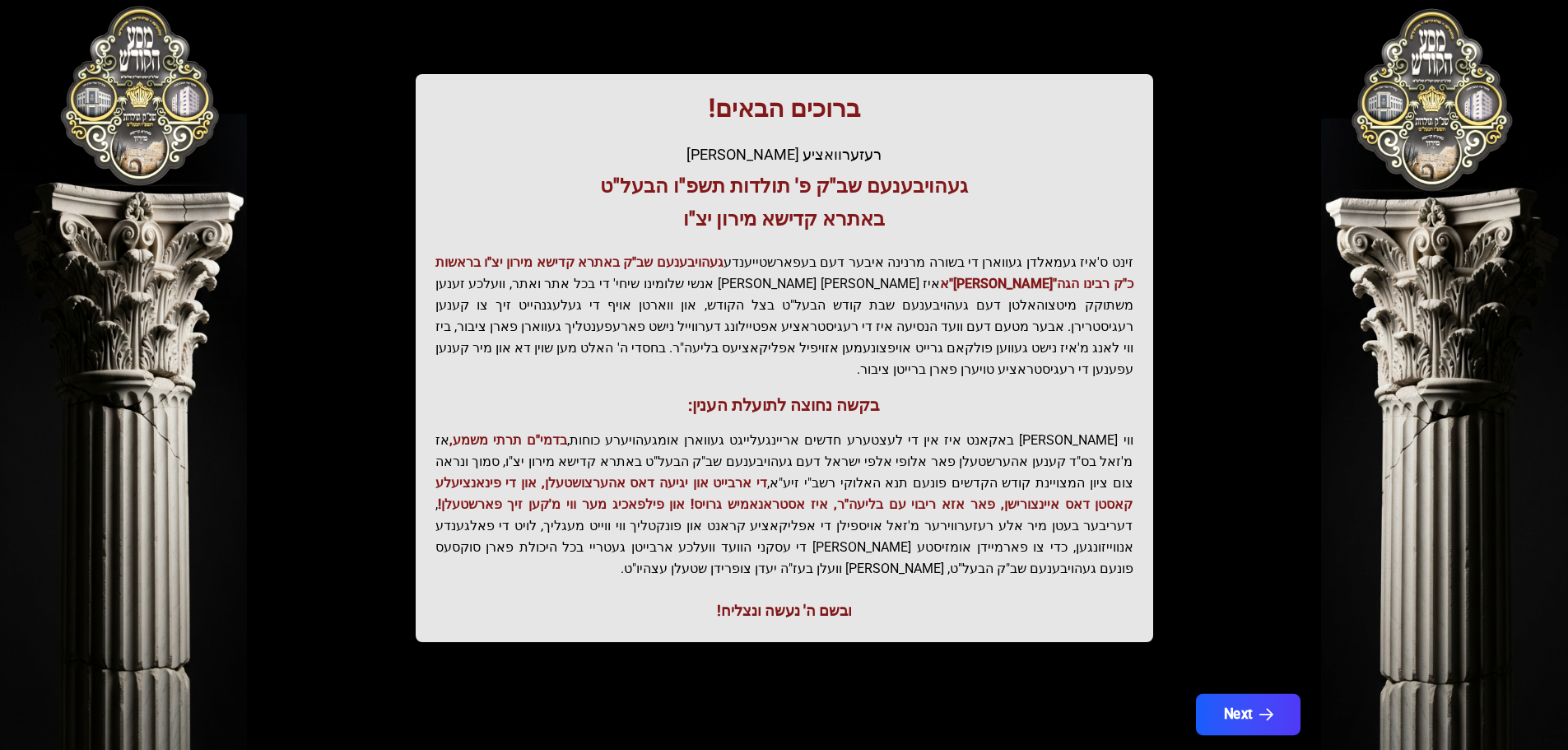
drag, startPoint x: 1294, startPoint y: 697, endPoint x: 1281, endPoint y: 684, distance: 18.4
click at [1293, 696] on div "Next" at bounding box center [784, 723] width 1054 height 59
click at [1268, 708] on icon "button" at bounding box center [1265, 715] width 14 height 14
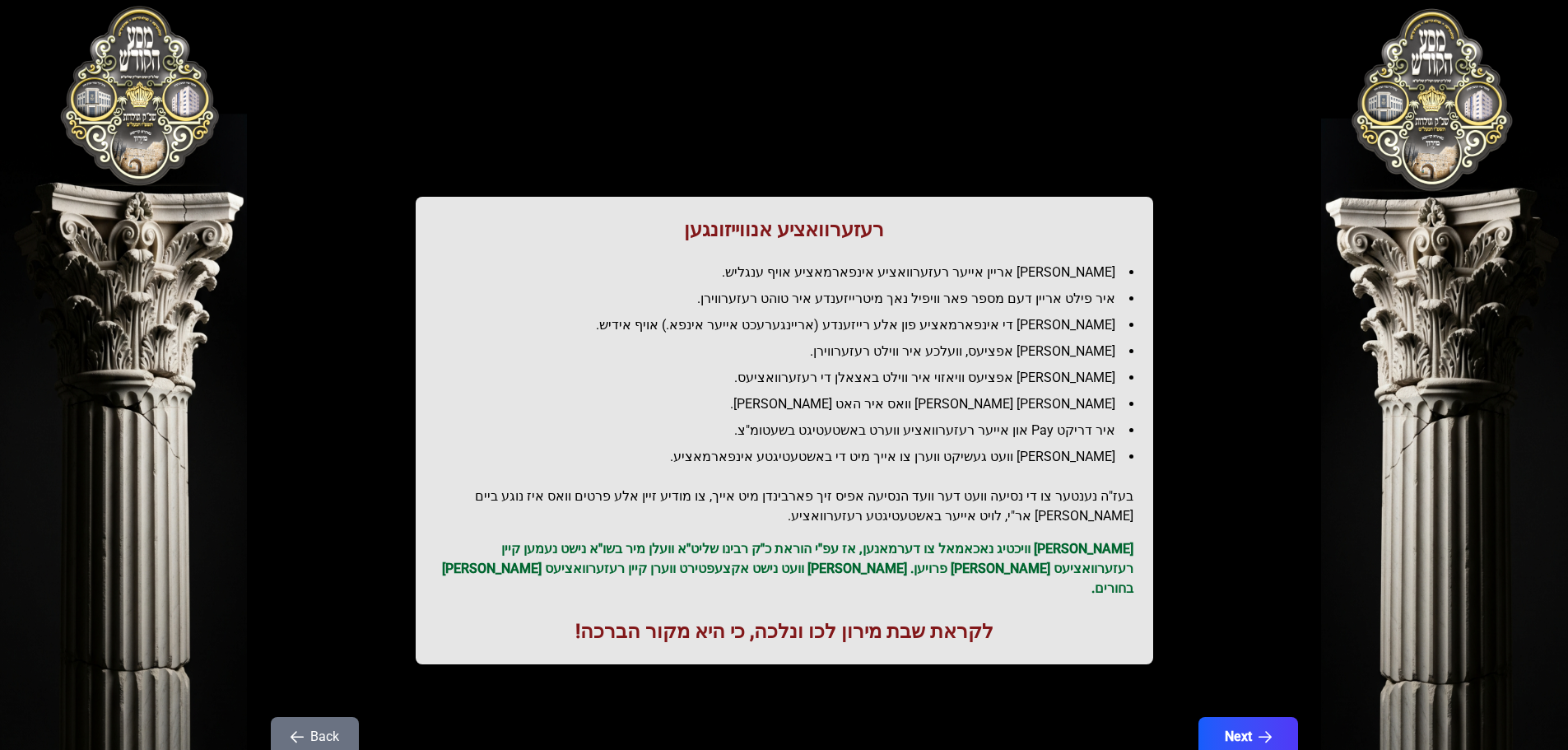
scroll to position [0, 0]
click at [1276, 717] on button "Next" at bounding box center [1247, 737] width 104 height 41
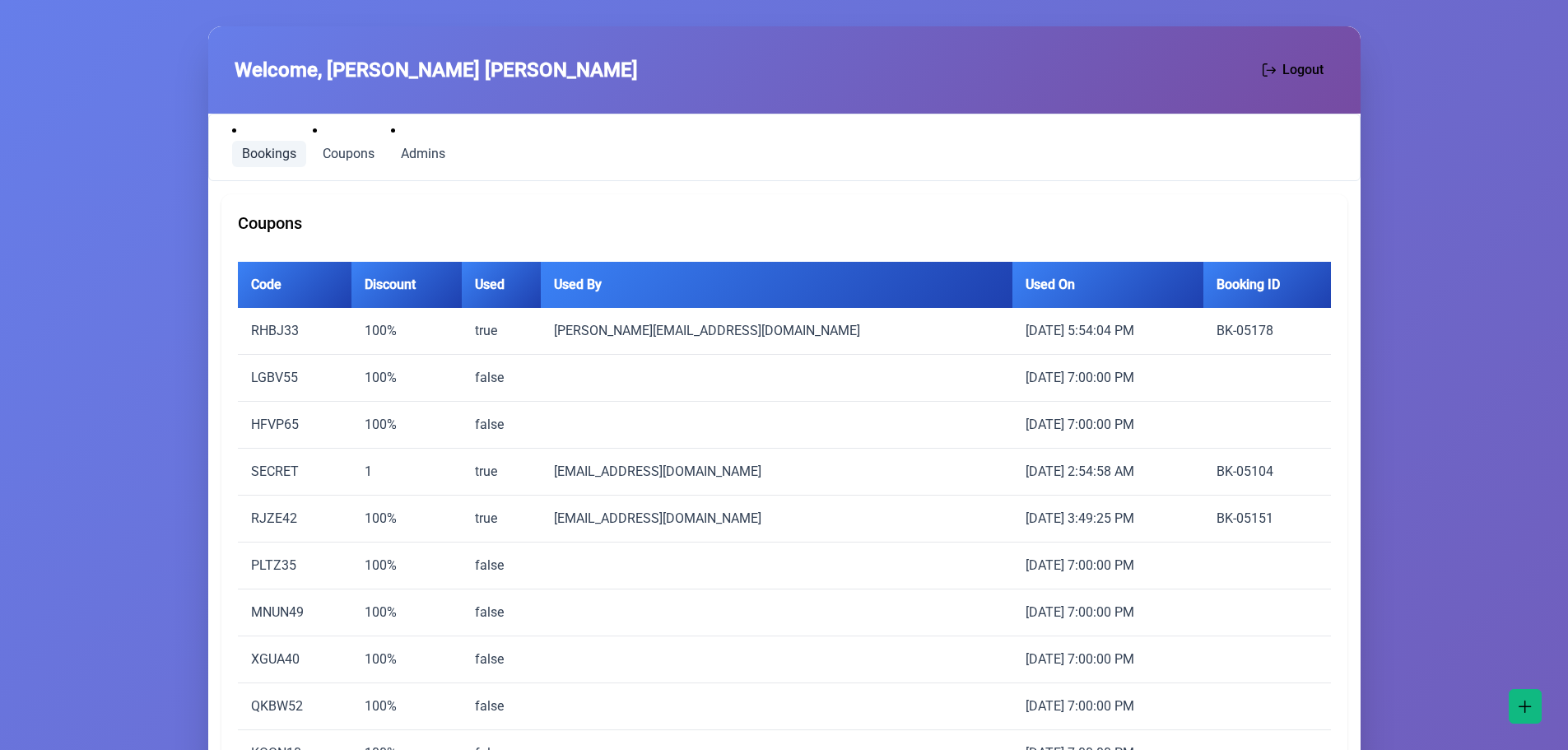
click at [262, 155] on span "Bookings" at bounding box center [268, 153] width 54 height 13
